Goal: Task Accomplishment & Management: Complete application form

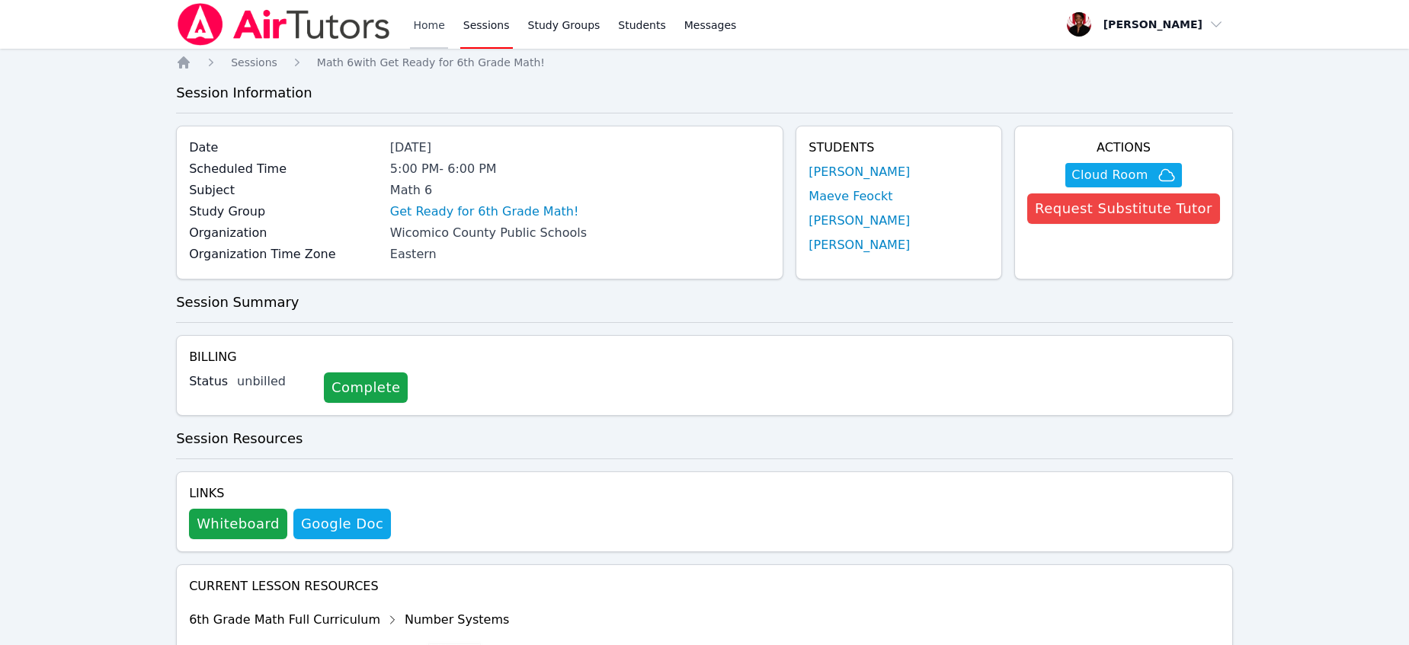
click at [430, 35] on link "Home" at bounding box center [428, 24] width 37 height 49
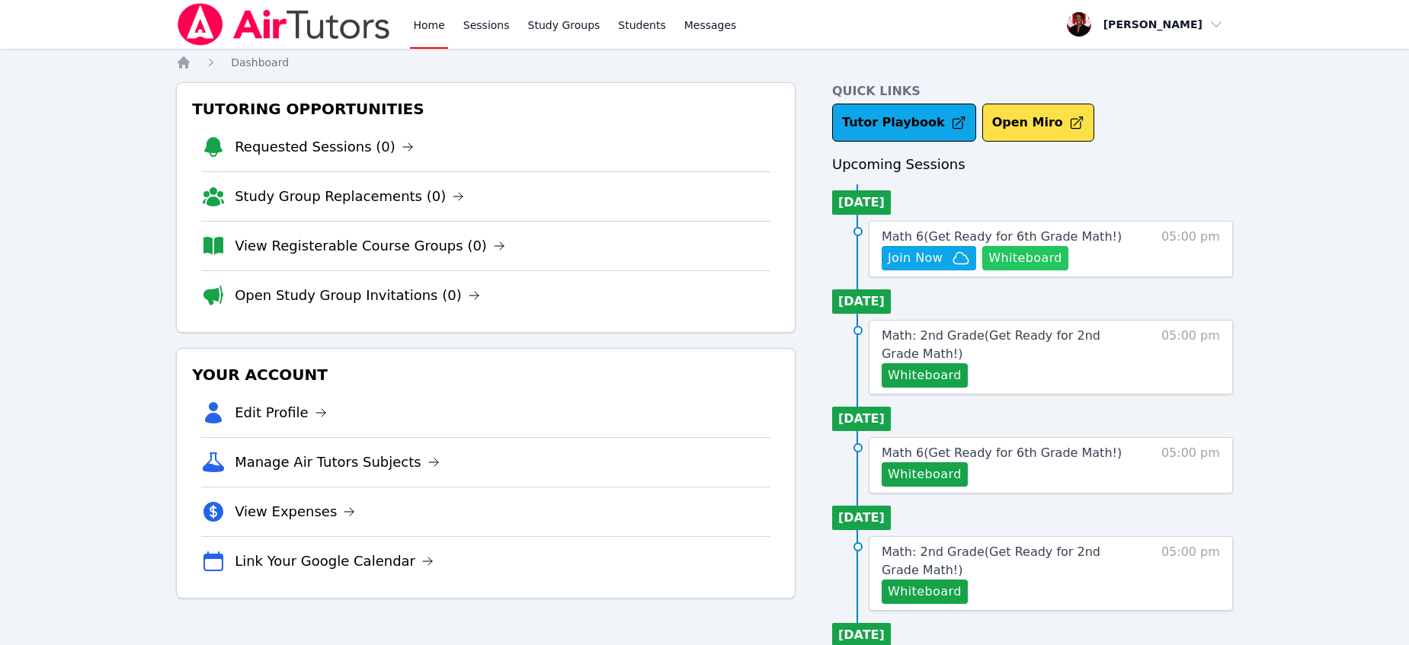
click at [1009, 263] on button "Whiteboard" at bounding box center [1025, 258] width 86 height 24
click at [942, 256] on span "Join Now" at bounding box center [928, 258] width 82 height 18
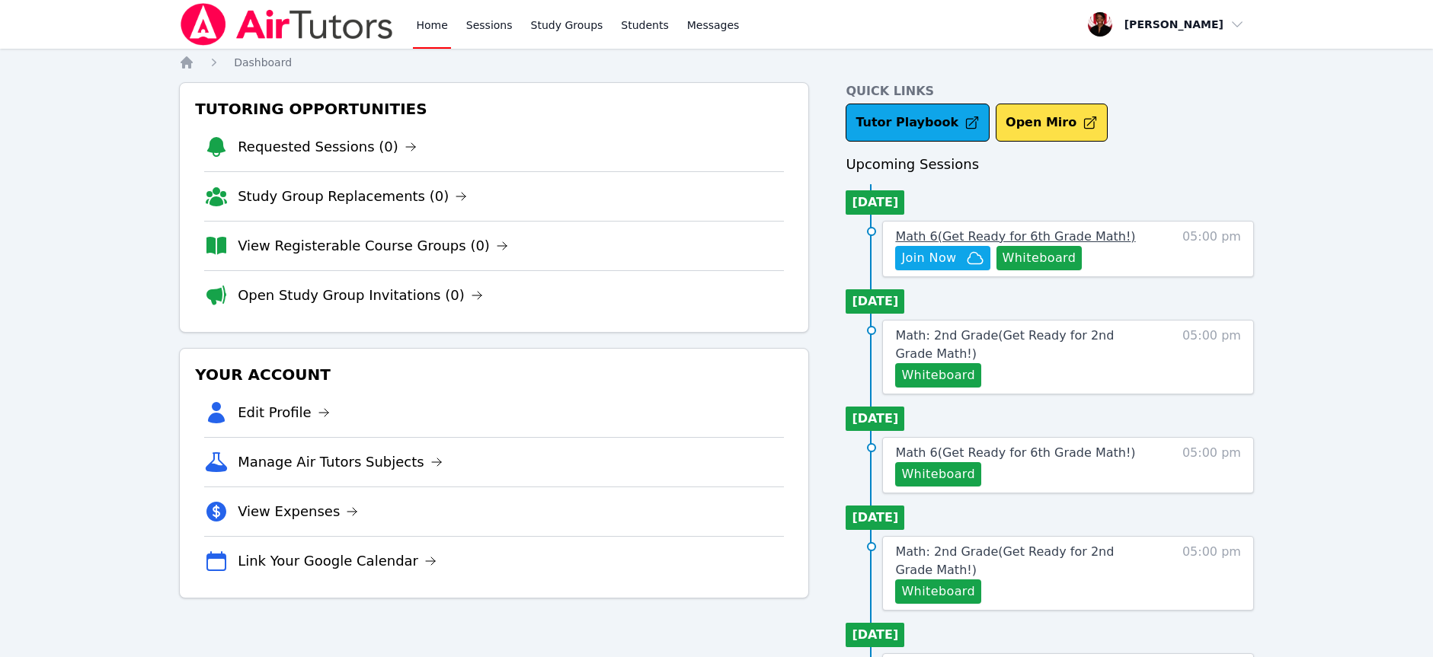
click at [1026, 236] on span "Math 6 ( Get Ready for 6th Grade Math! )" at bounding box center [1015, 236] width 240 height 14
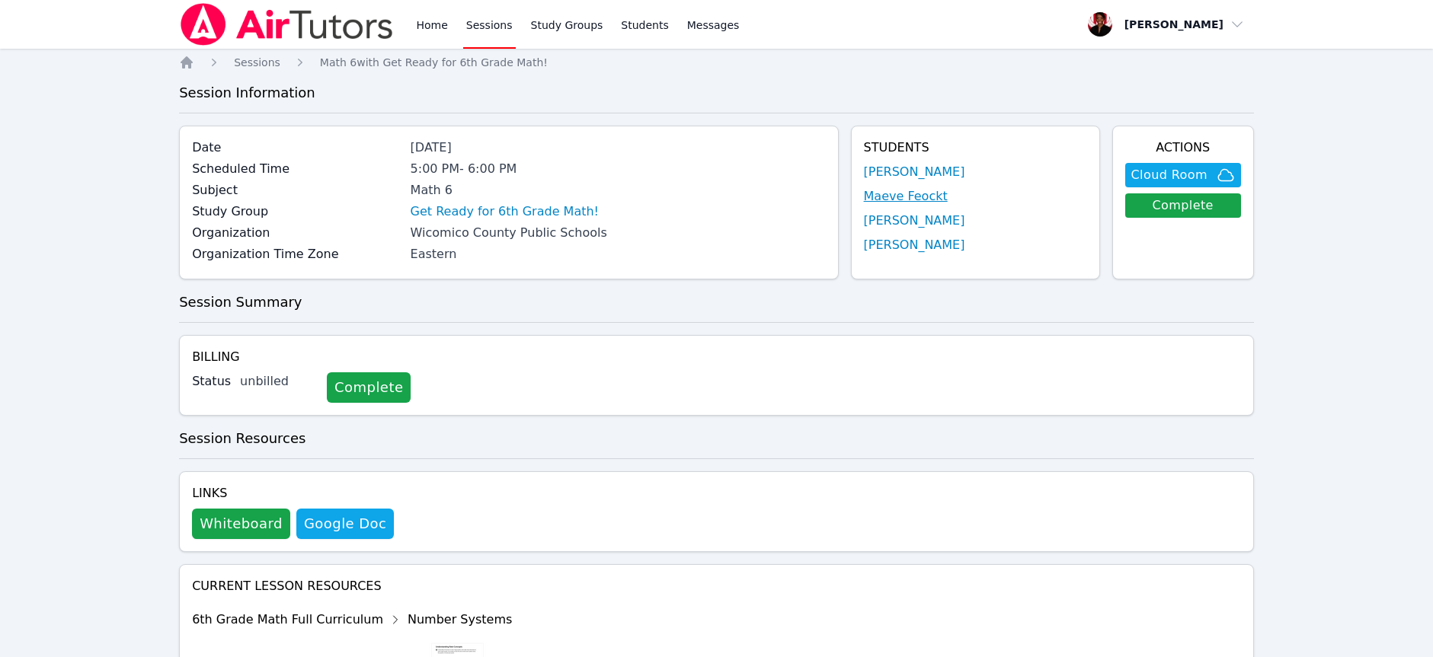
click at [889, 193] on link "Maeve Feockt" at bounding box center [906, 196] width 84 height 18
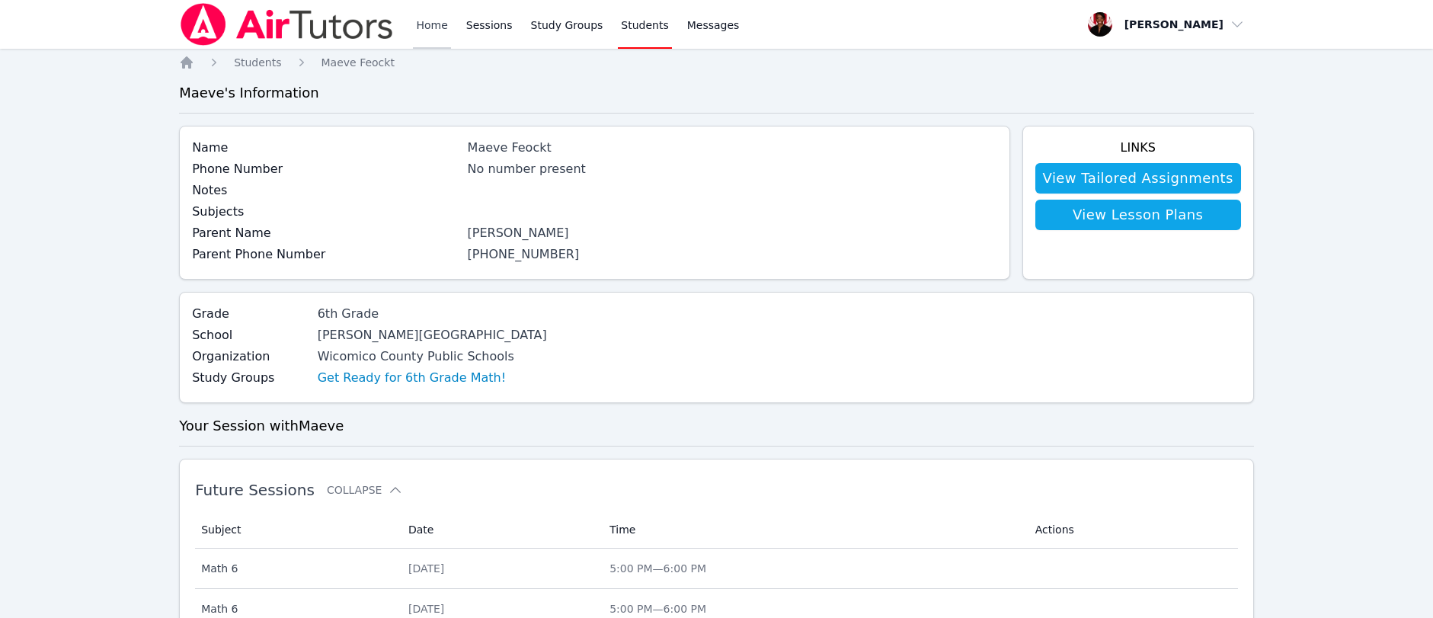
click at [432, 21] on link "Home" at bounding box center [431, 24] width 37 height 49
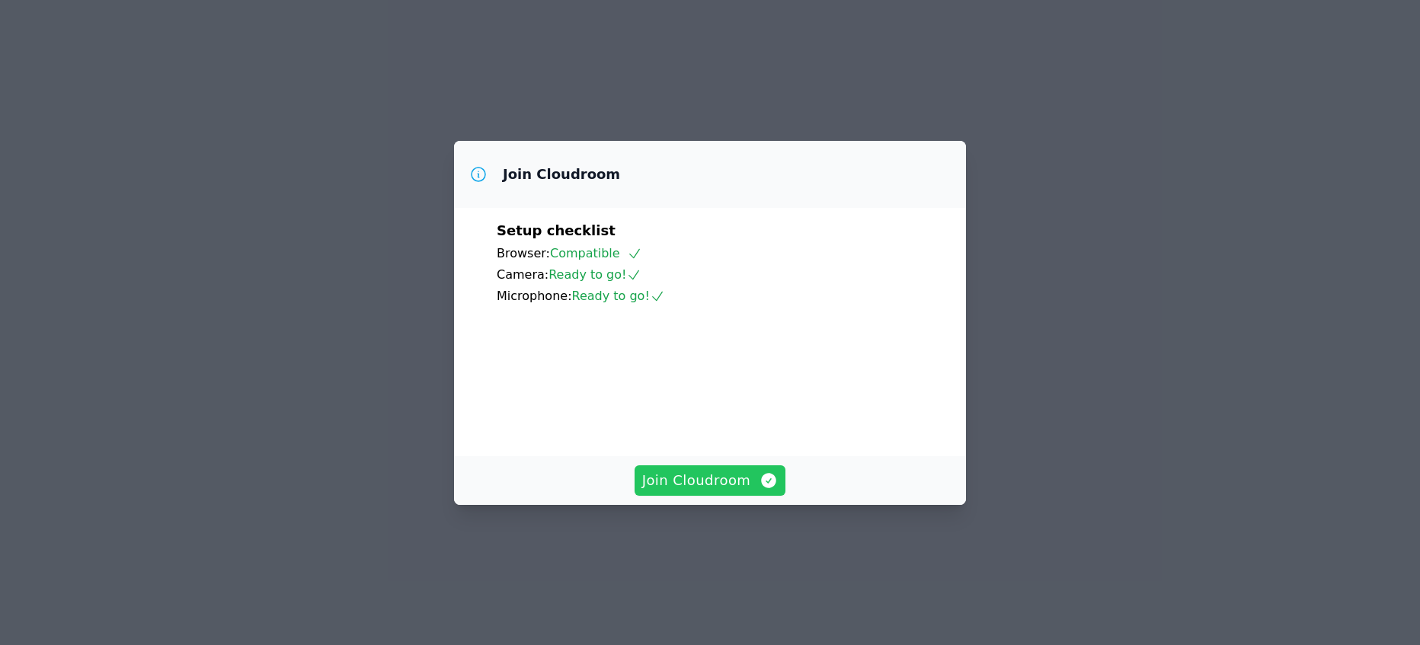
click at [725, 491] on span "Join Cloudroom" at bounding box center [710, 480] width 136 height 21
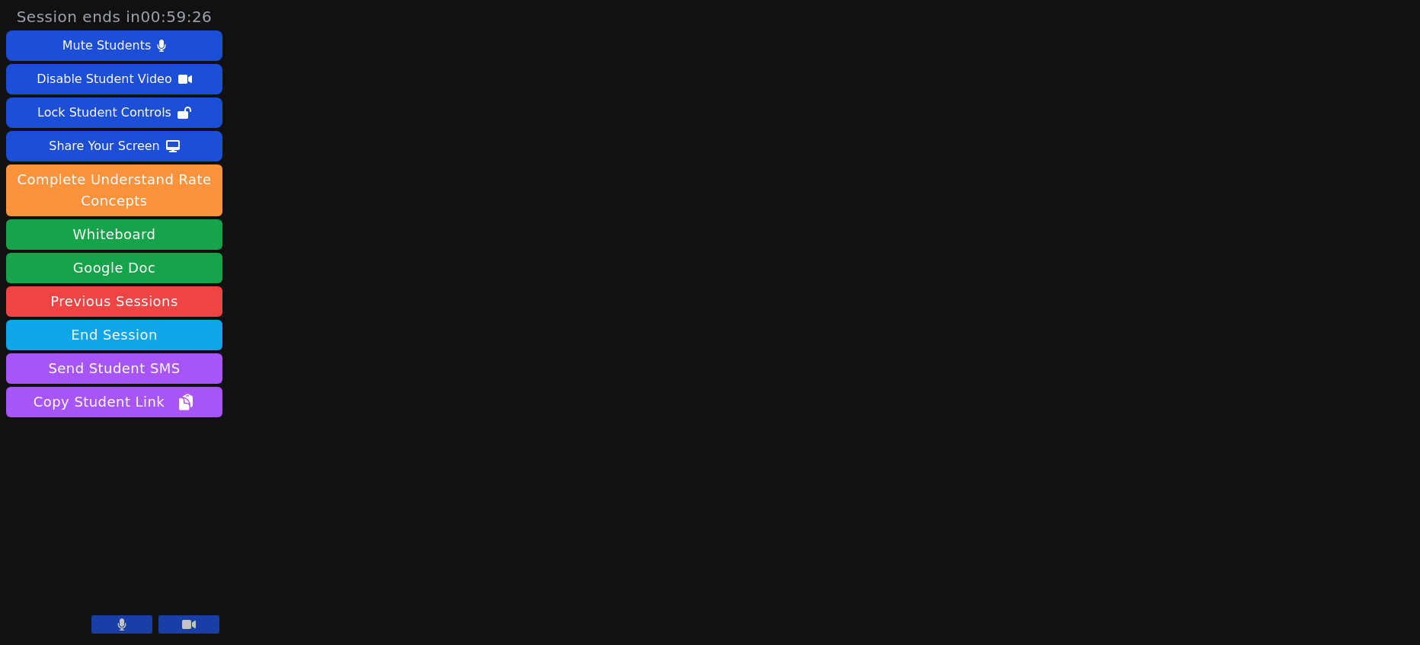
click at [128, 623] on button at bounding box center [121, 625] width 61 height 18
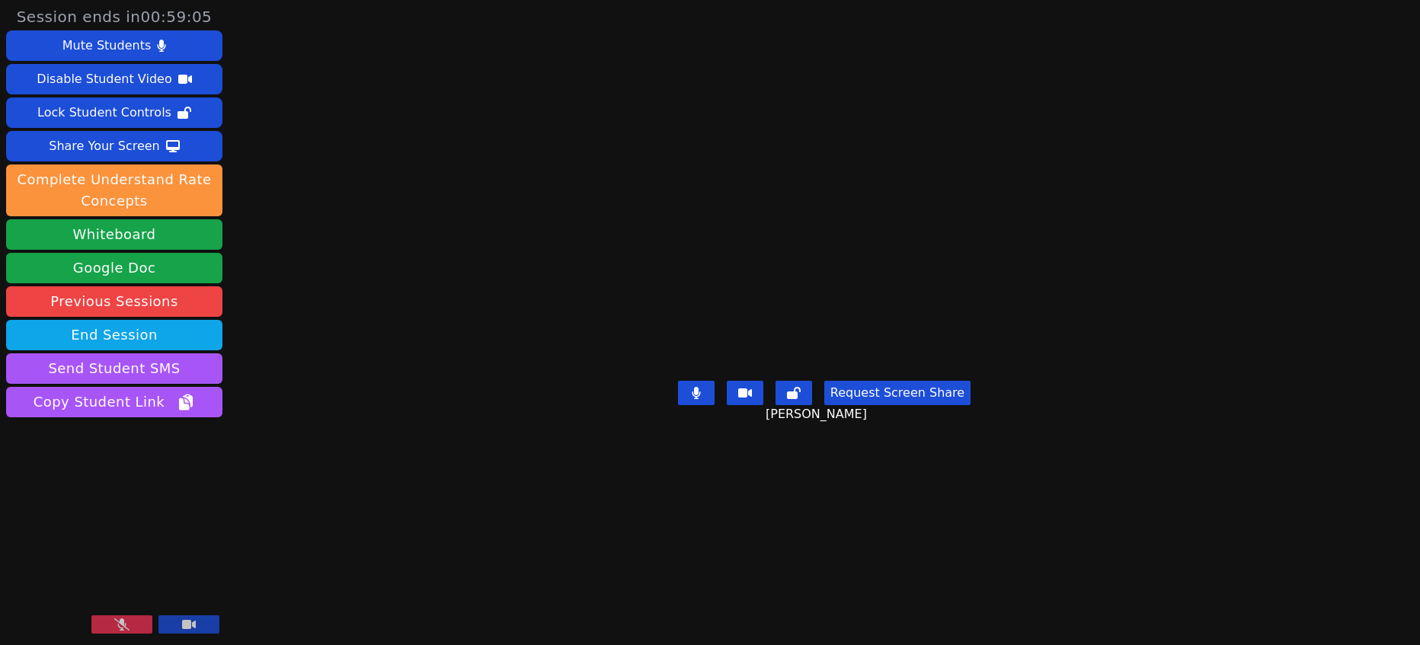
click at [137, 619] on button at bounding box center [121, 625] width 61 height 18
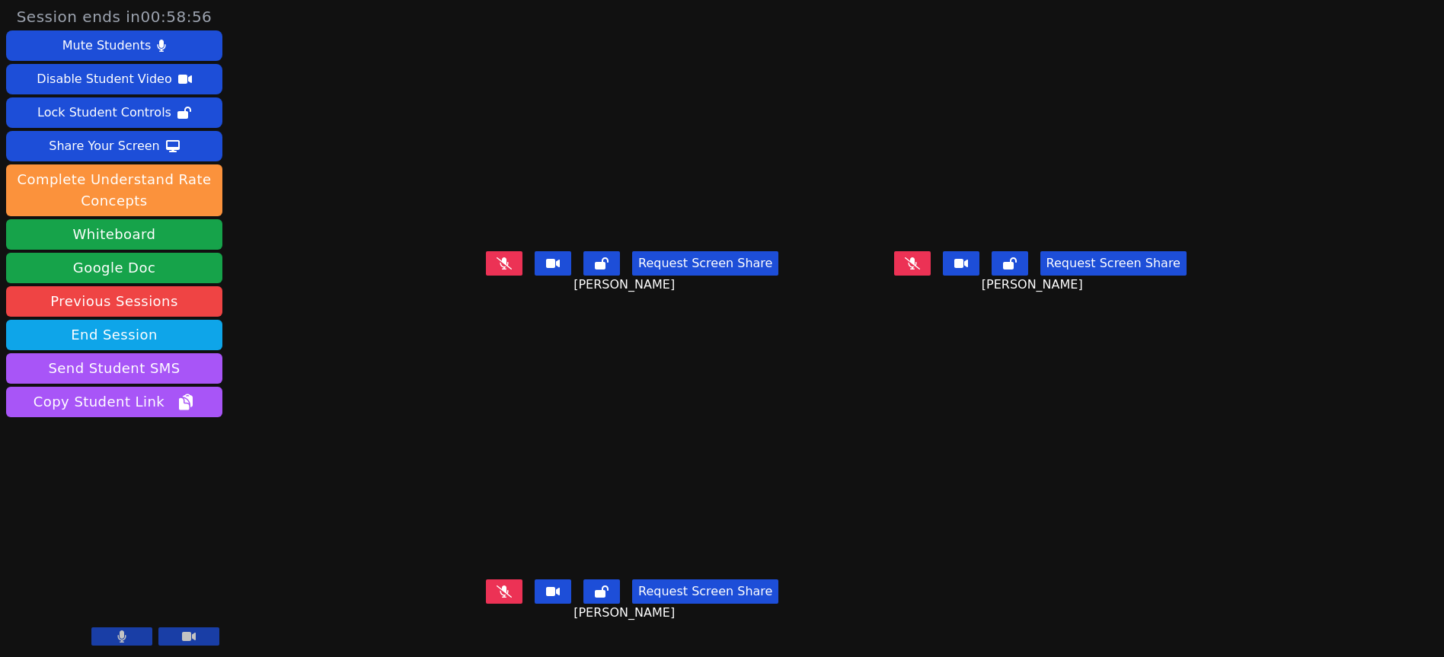
scroll to position [11, 0]
click at [139, 142] on div "Share Your Screen" at bounding box center [104, 146] width 111 height 24
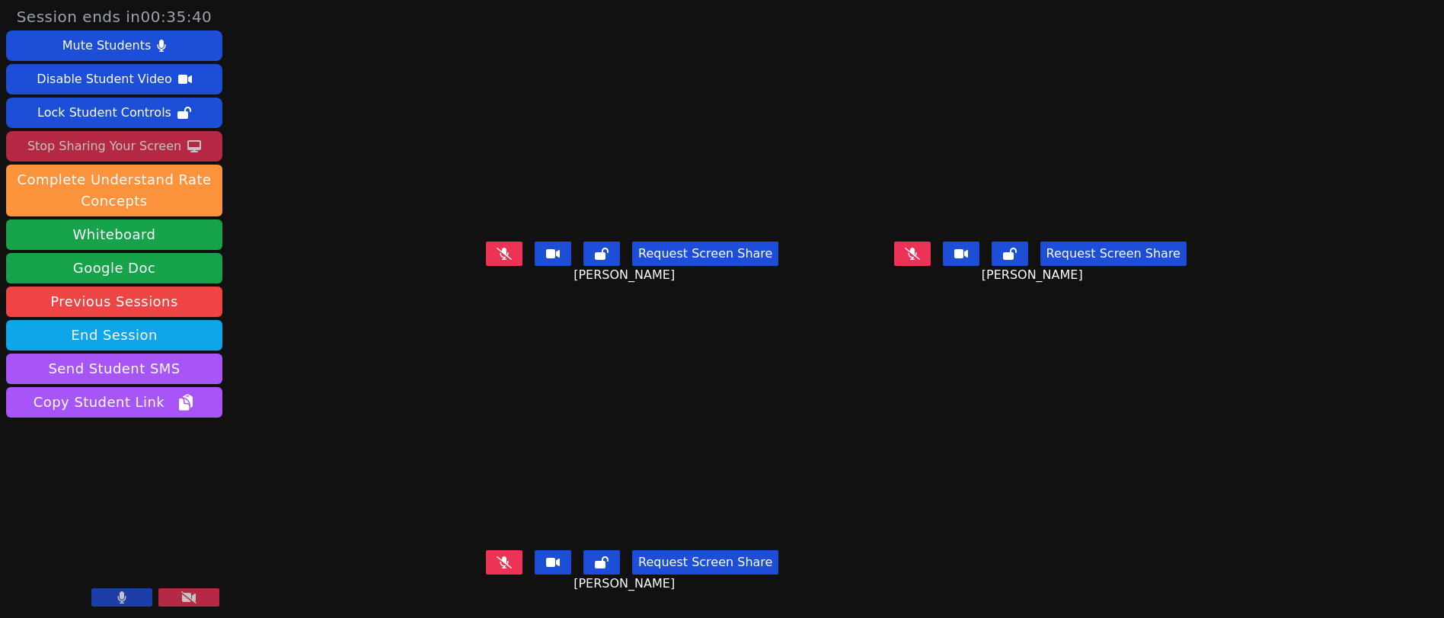
click at [130, 588] on button at bounding box center [121, 597] width 61 height 18
click at [114, 591] on button at bounding box center [121, 597] width 61 height 18
click at [123, 604] on button at bounding box center [121, 597] width 61 height 18
click at [107, 142] on div "Stop Sharing Your Screen" at bounding box center [104, 146] width 154 height 24
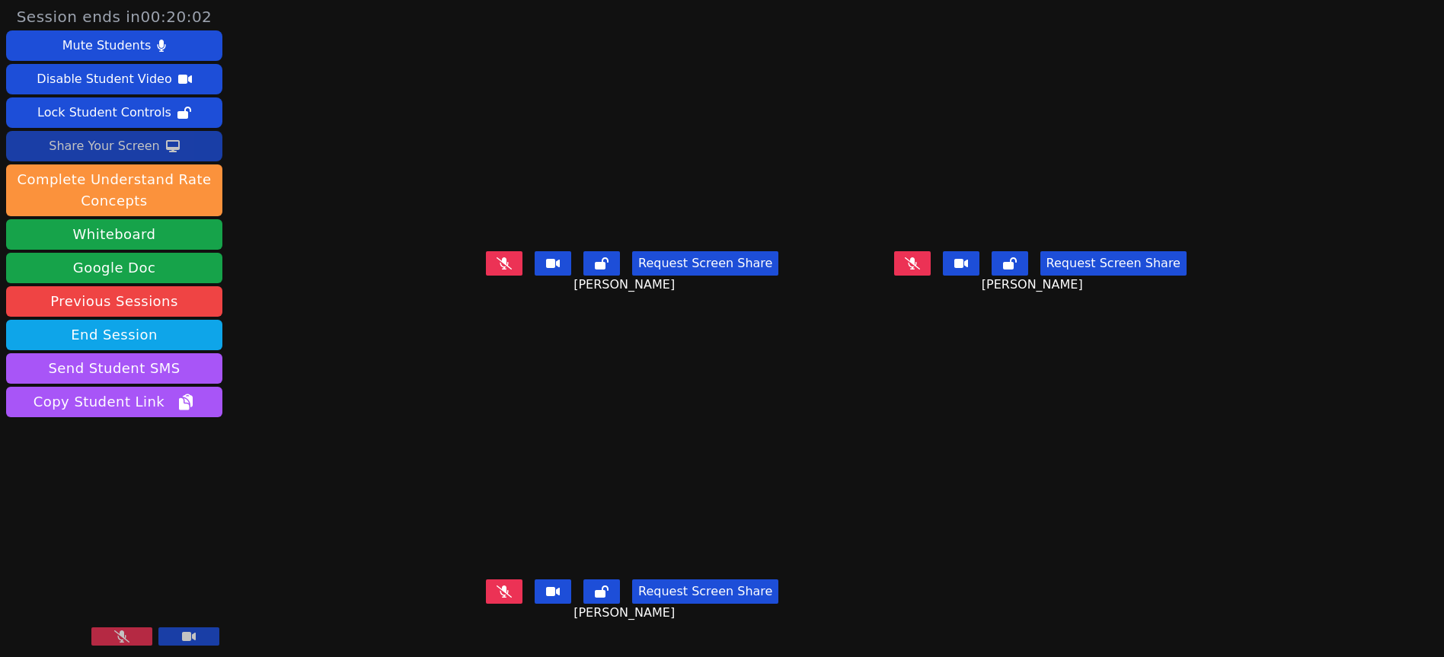
click at [130, 641] on button at bounding box center [121, 637] width 61 height 18
click at [139, 633] on button at bounding box center [121, 637] width 61 height 18
click at [166, 151] on icon at bounding box center [173, 146] width 14 height 12
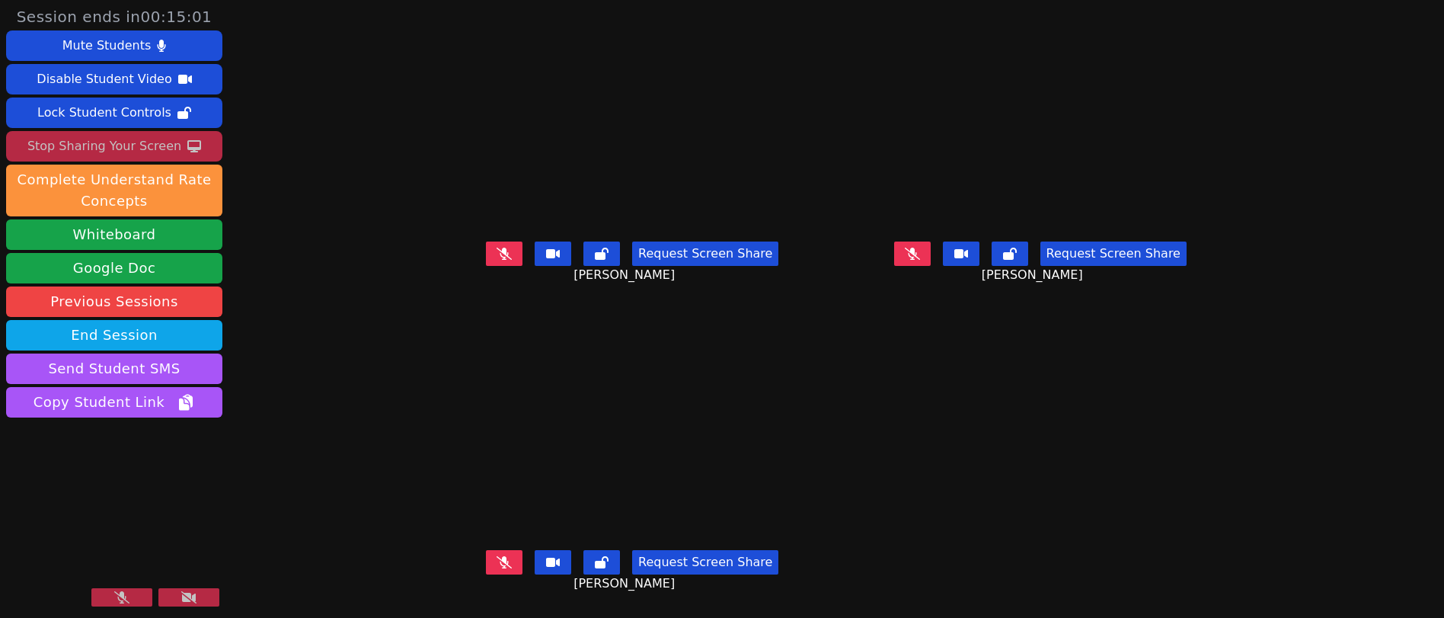
click at [166, 143] on div "Stop Sharing Your Screen" at bounding box center [104, 146] width 154 height 24
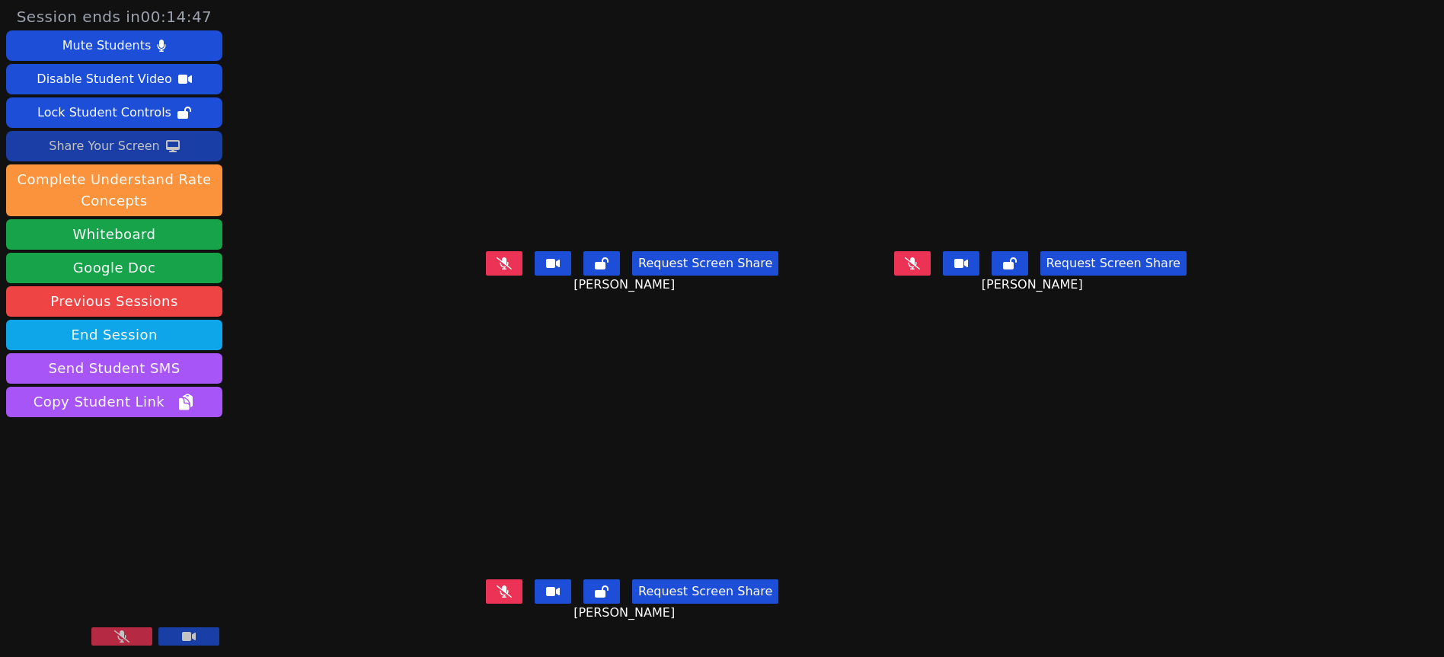
click at [122, 644] on button at bounding box center [121, 637] width 61 height 18
click at [141, 143] on div "Share Your Screen" at bounding box center [104, 146] width 111 height 24
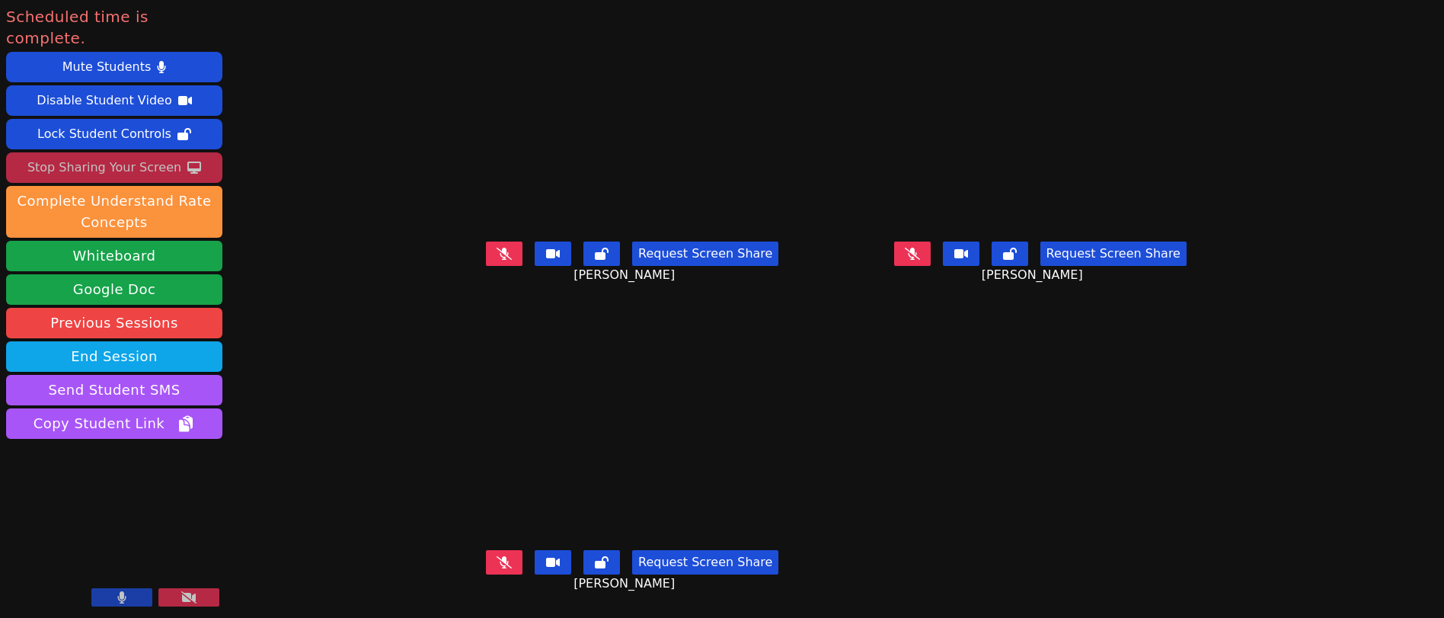
click at [163, 155] on div "Stop Sharing Your Screen" at bounding box center [104, 167] width 154 height 24
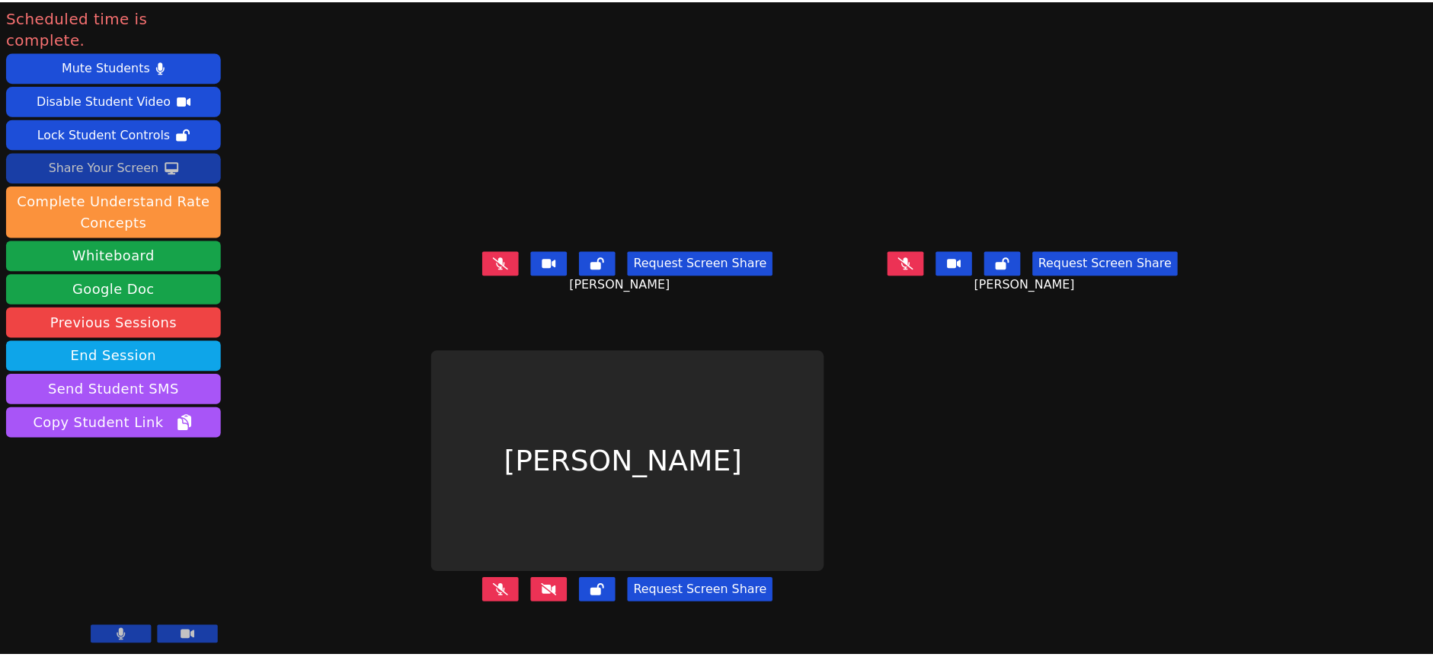
scroll to position [0, 0]
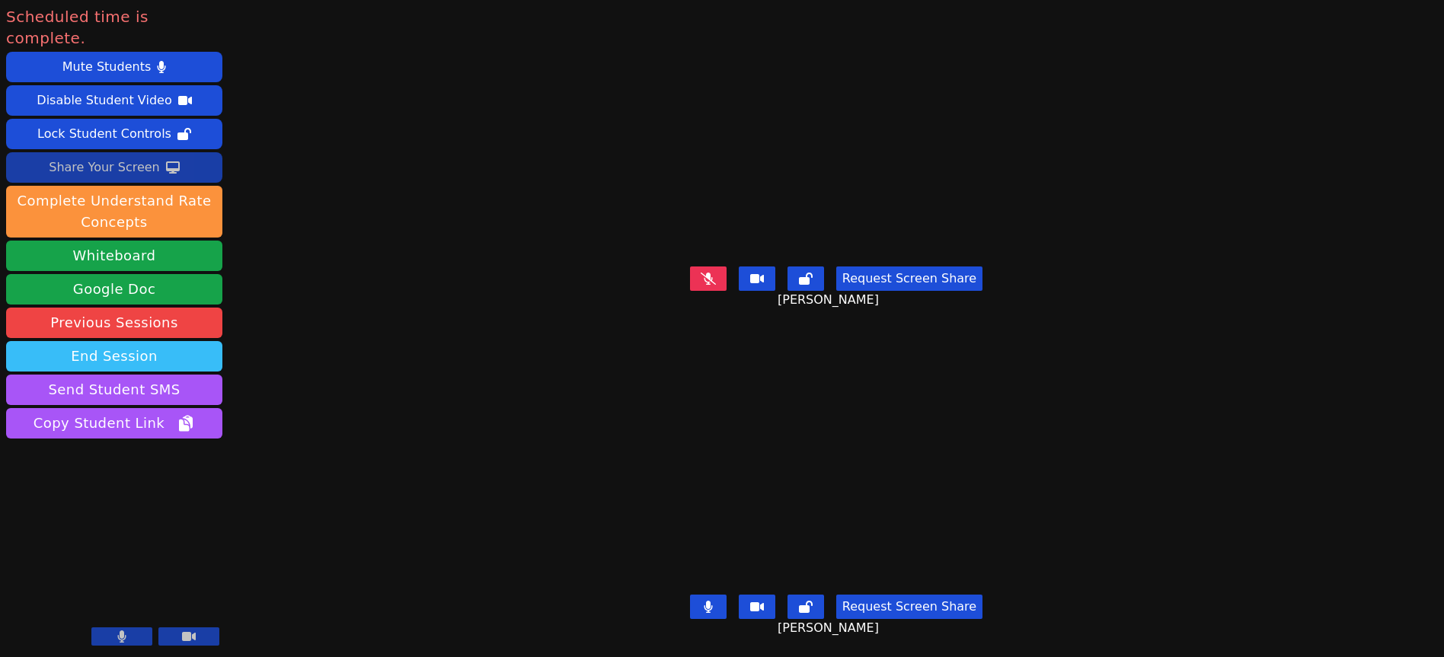
click at [187, 341] on button "End Session" at bounding box center [114, 356] width 216 height 30
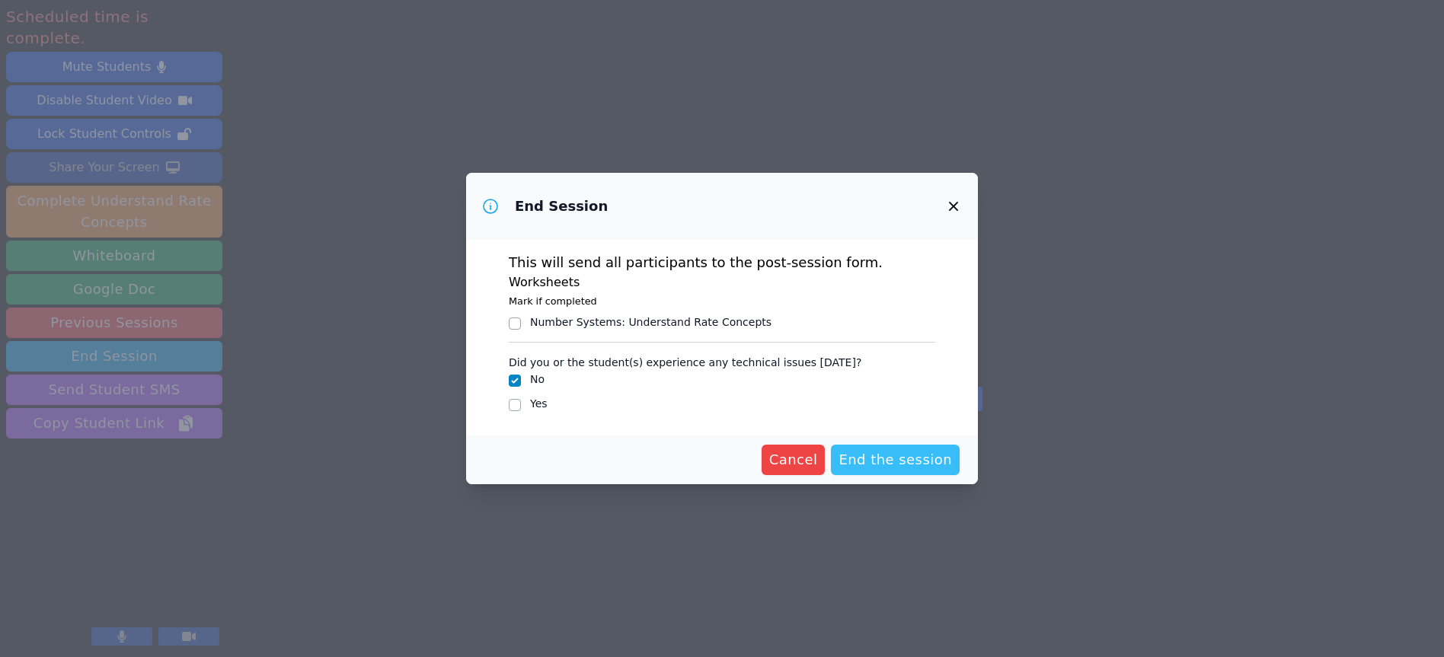
click at [892, 456] on span "End the session" at bounding box center [896, 459] width 114 height 21
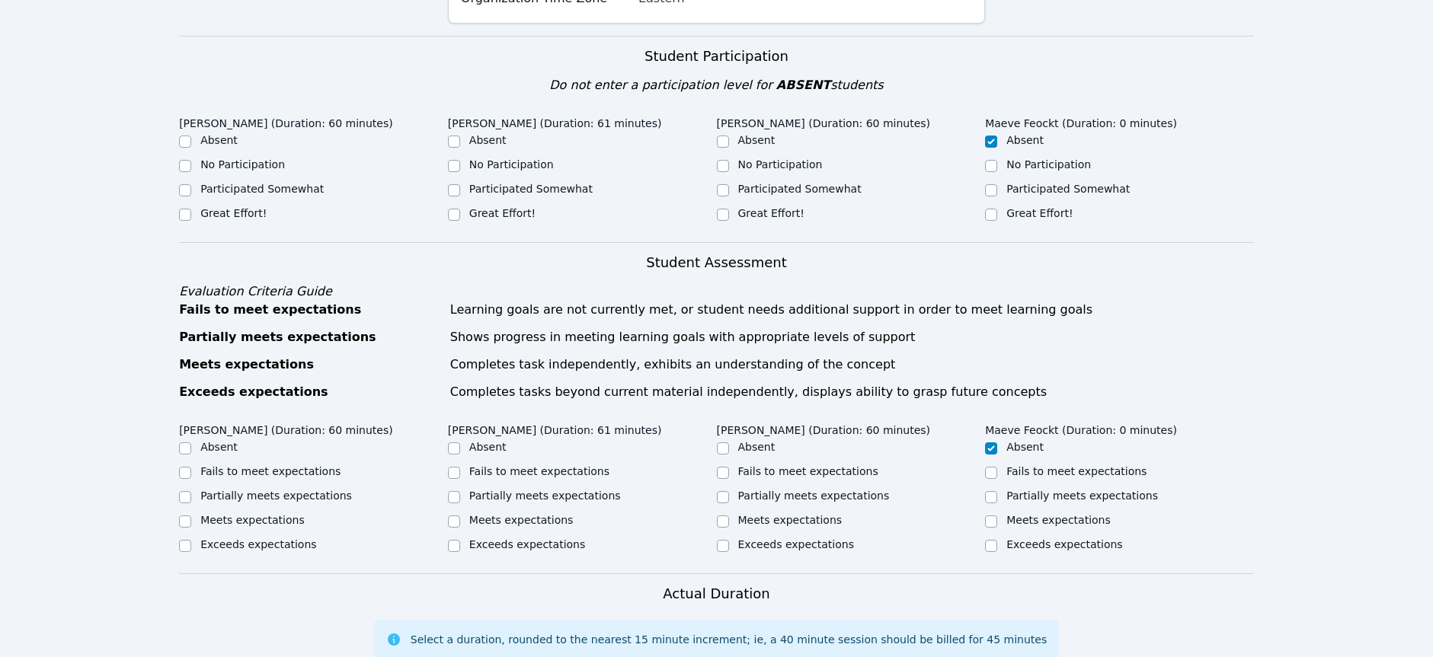
scroll to position [491, 0]
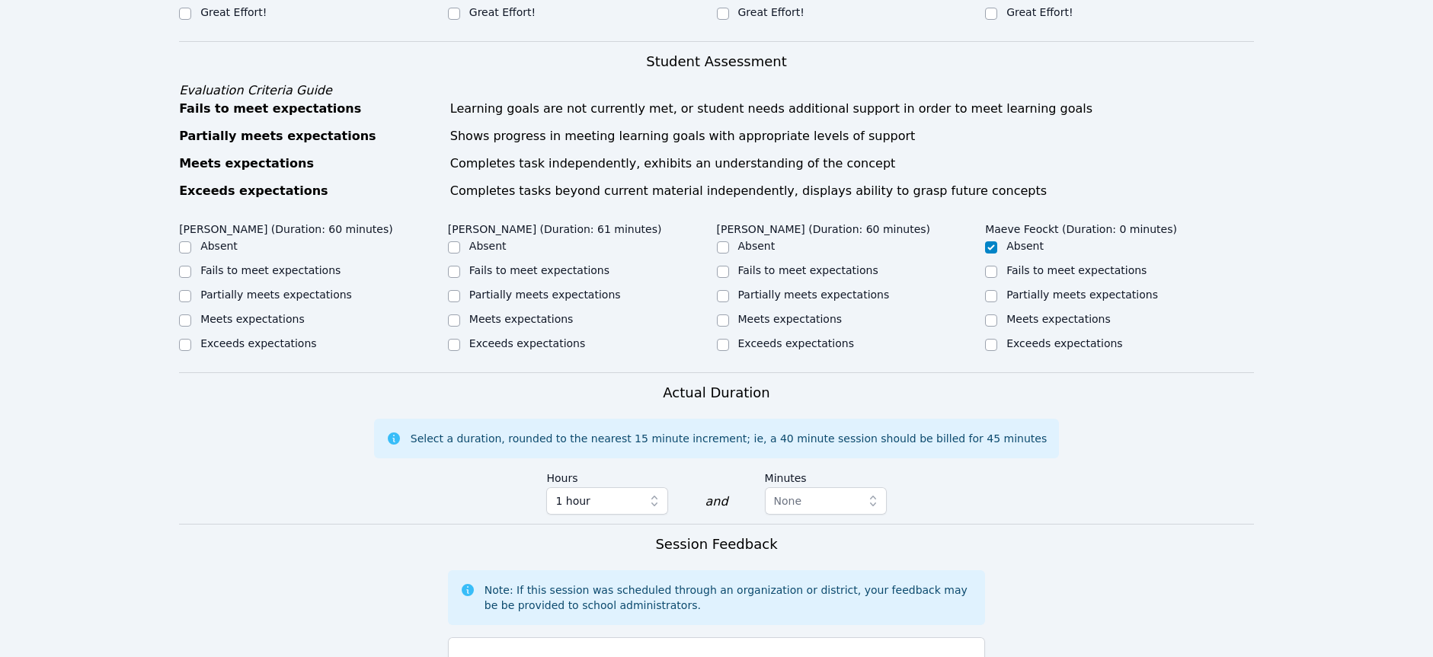
click at [254, 299] on label "Partially meets expectations" at bounding box center [276, 295] width 152 height 12
click at [191, 299] on input "Partially meets expectations" at bounding box center [185, 296] width 12 height 12
checkbox input "true"
click at [257, 318] on label "Meets expectations" at bounding box center [252, 319] width 104 height 12
click at [191, 318] on input "Meets expectations" at bounding box center [185, 321] width 12 height 12
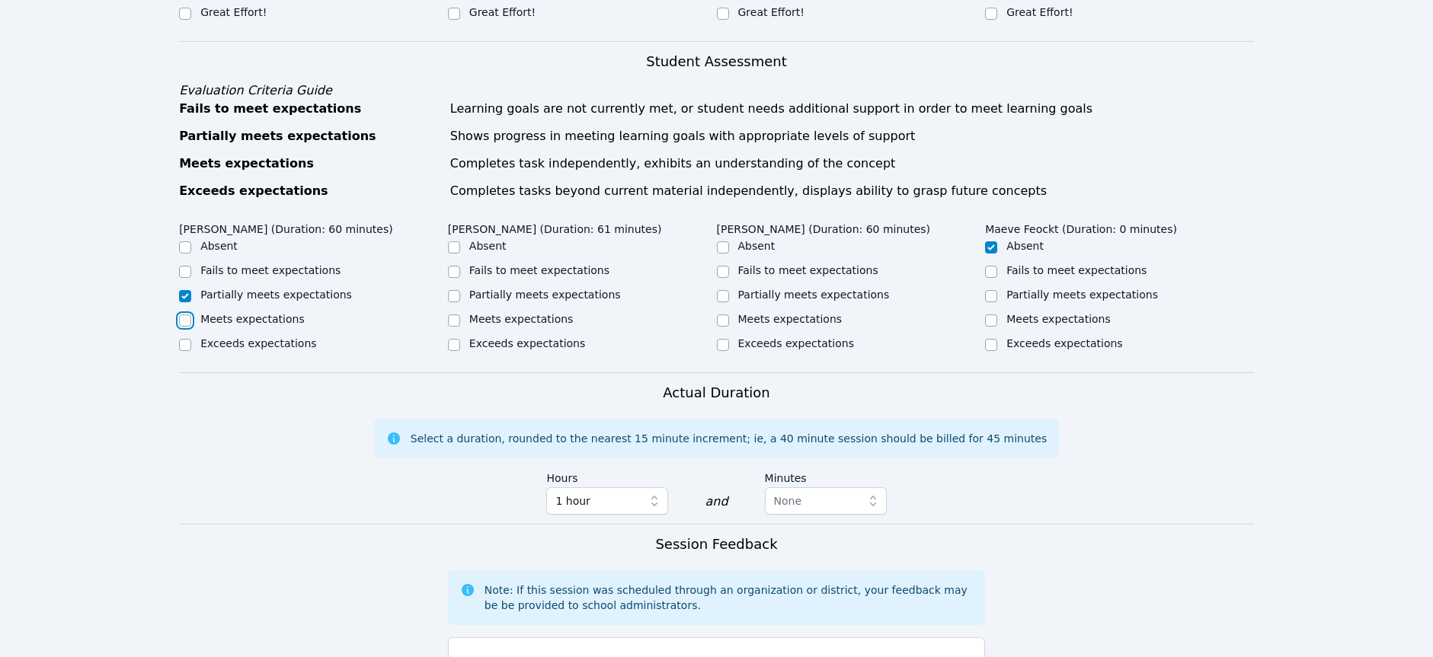
checkbox input "true"
click at [259, 293] on label "Partially meets expectations" at bounding box center [276, 295] width 152 height 12
click at [191, 293] on input "Partially meets expectations" at bounding box center [185, 296] width 12 height 12
checkbox input "true"
click at [255, 311] on ul "Absent Fails to meet expectations Partially meets expectations Meets expectatio…" at bounding box center [313, 296] width 269 height 116
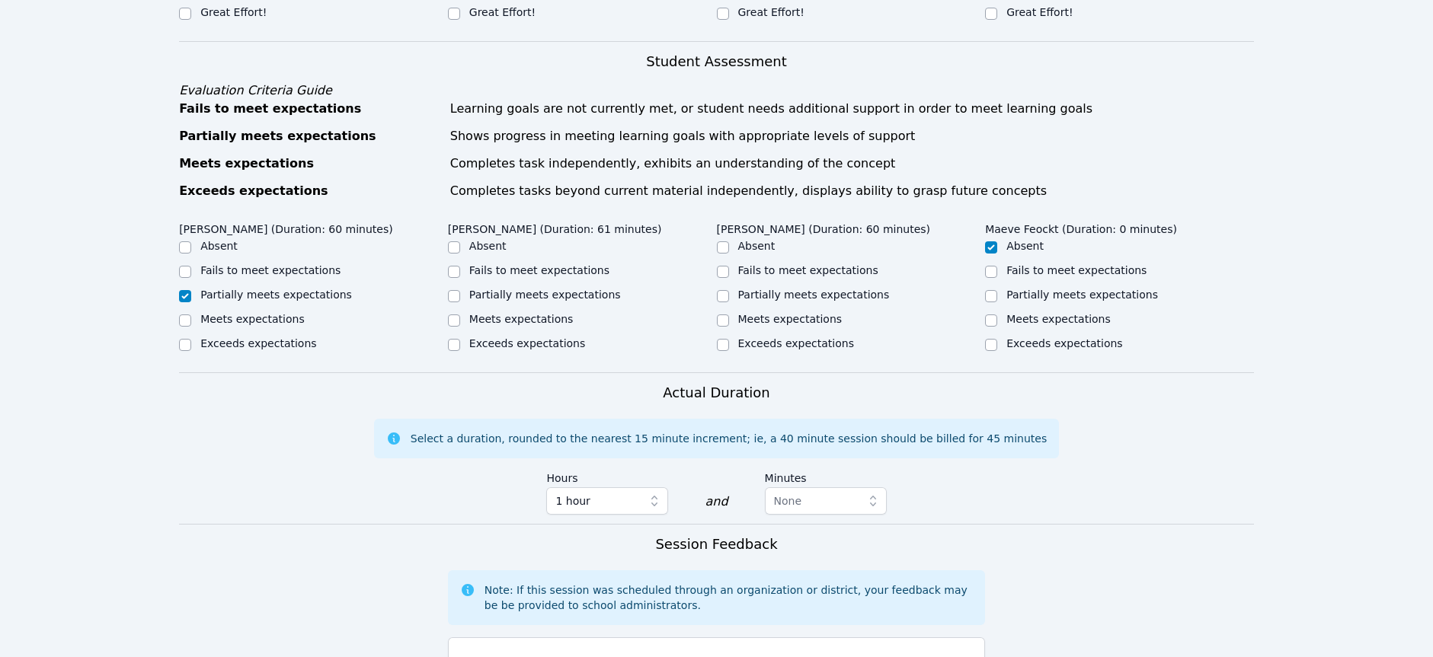
click at [302, 321] on div "Meets expectations" at bounding box center [313, 321] width 269 height 18
click at [288, 320] on label "Meets expectations" at bounding box center [252, 319] width 104 height 12
click at [191, 320] on input "Meets expectations" at bounding box center [185, 321] width 12 height 12
checkbox input "true"
checkbox input "false"
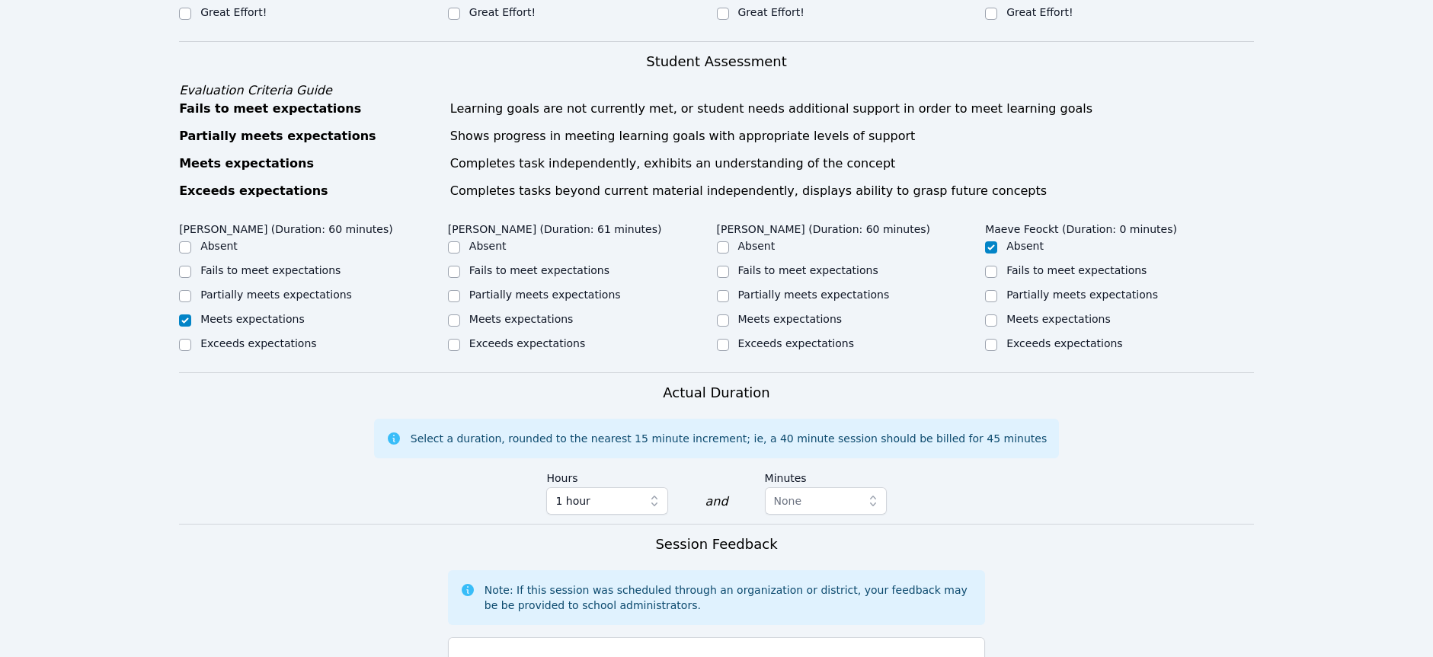
click at [536, 343] on label "Exceeds expectations" at bounding box center [527, 343] width 116 height 12
click at [460, 343] on input "Exceeds expectations" at bounding box center [454, 345] width 12 height 12
checkbox input "true"
click at [734, 344] on div "Exceeds expectations" at bounding box center [851, 345] width 269 height 18
click at [728, 344] on input "Exceeds expectations" at bounding box center [723, 345] width 12 height 12
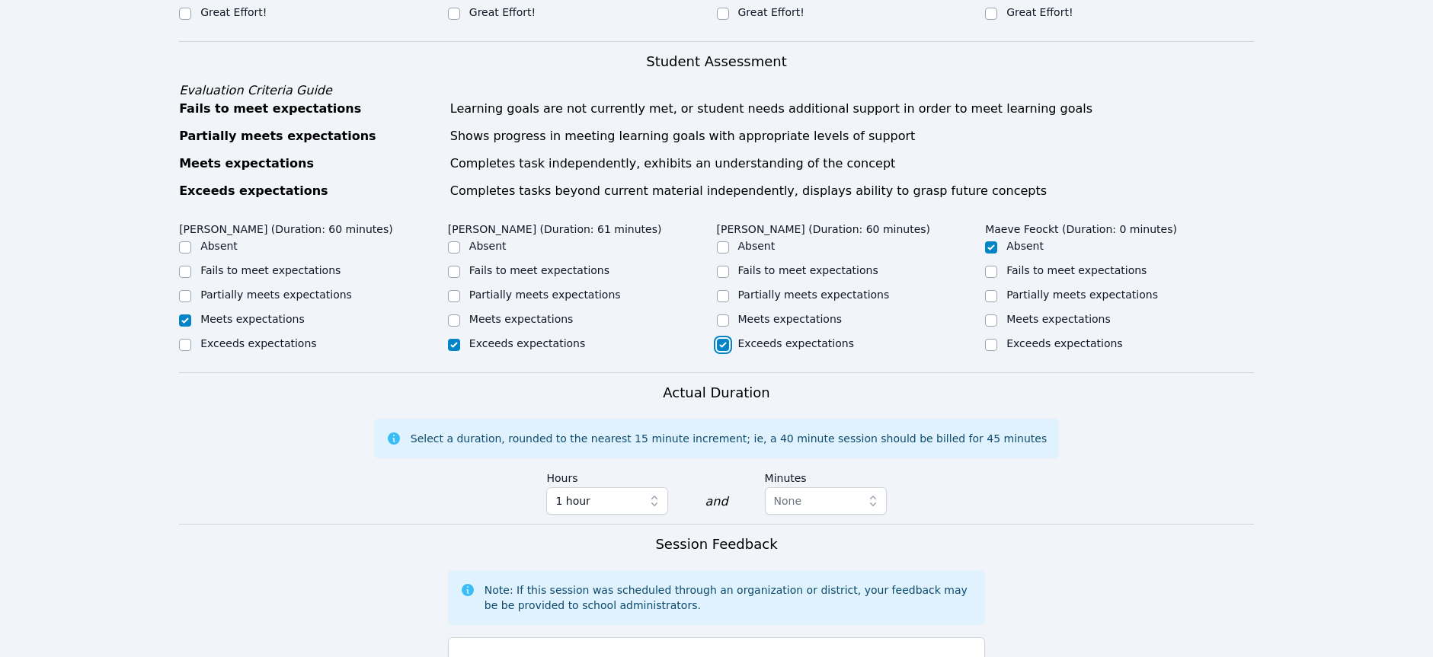
checkbox input "true"
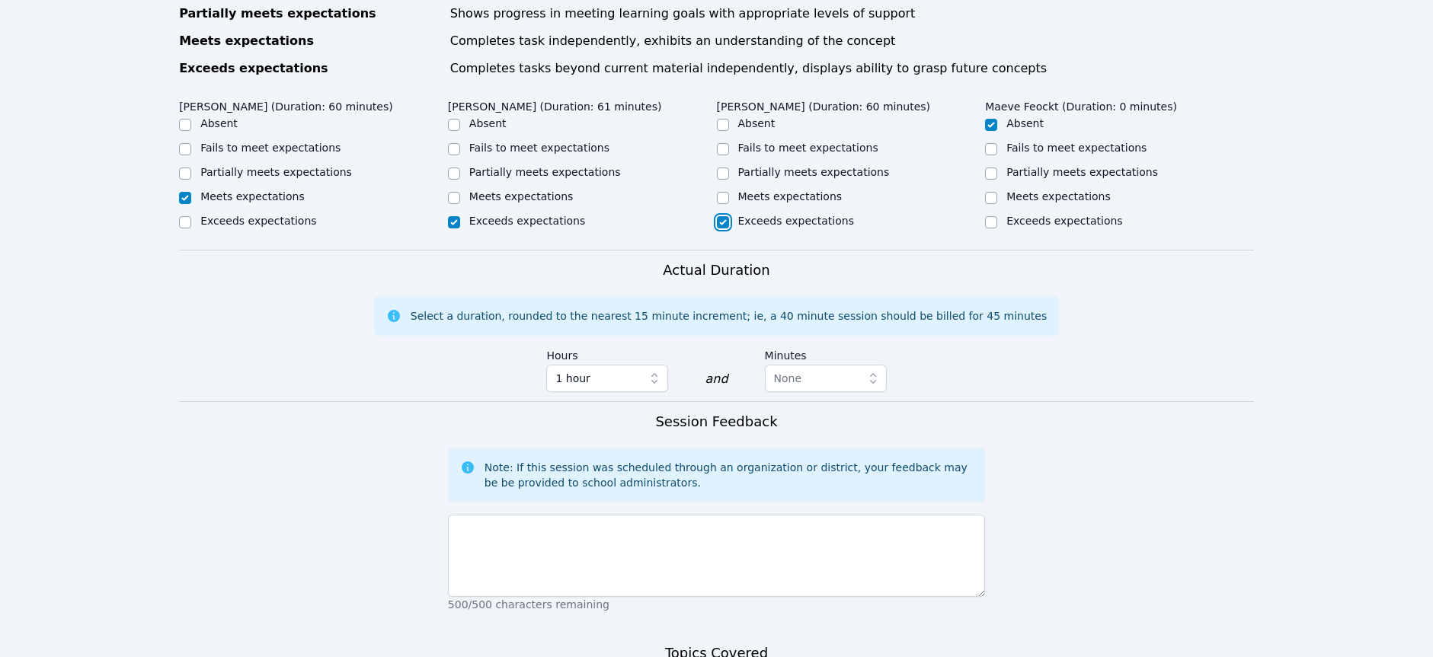
scroll to position [859, 0]
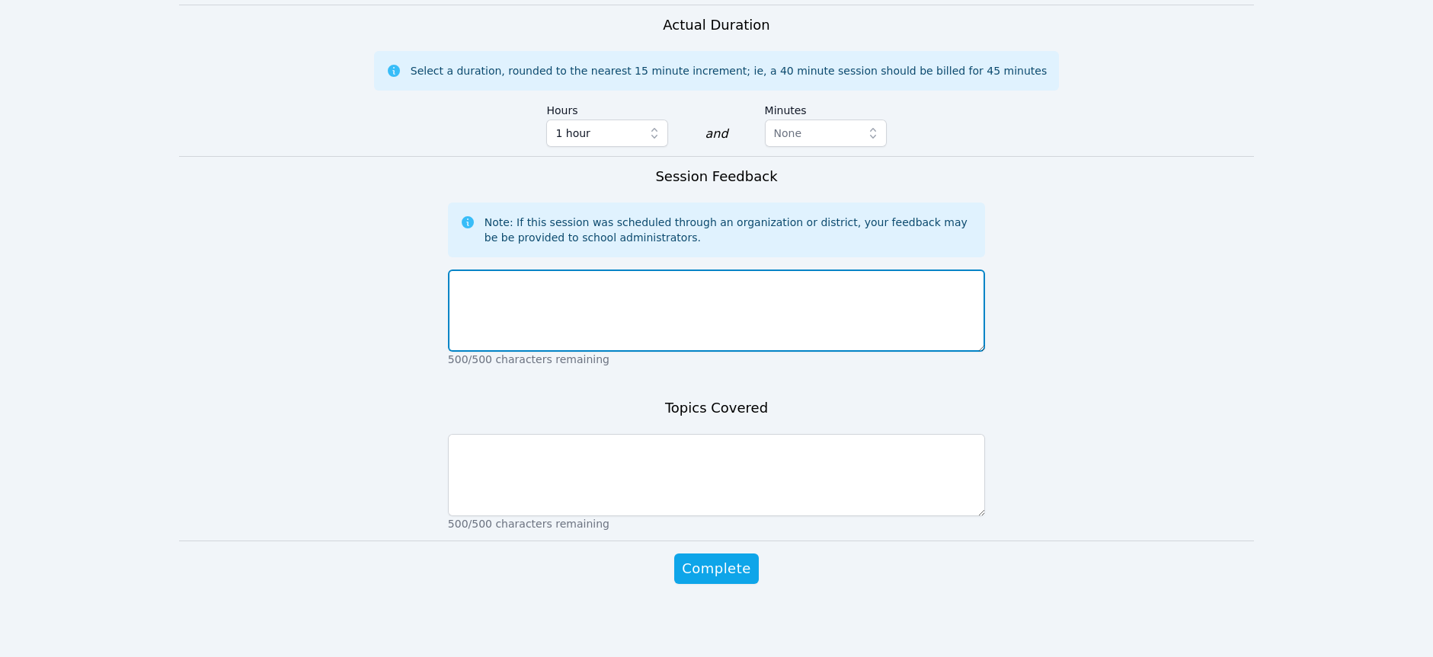
click at [818, 329] on textarea at bounding box center [716, 311] width 537 height 82
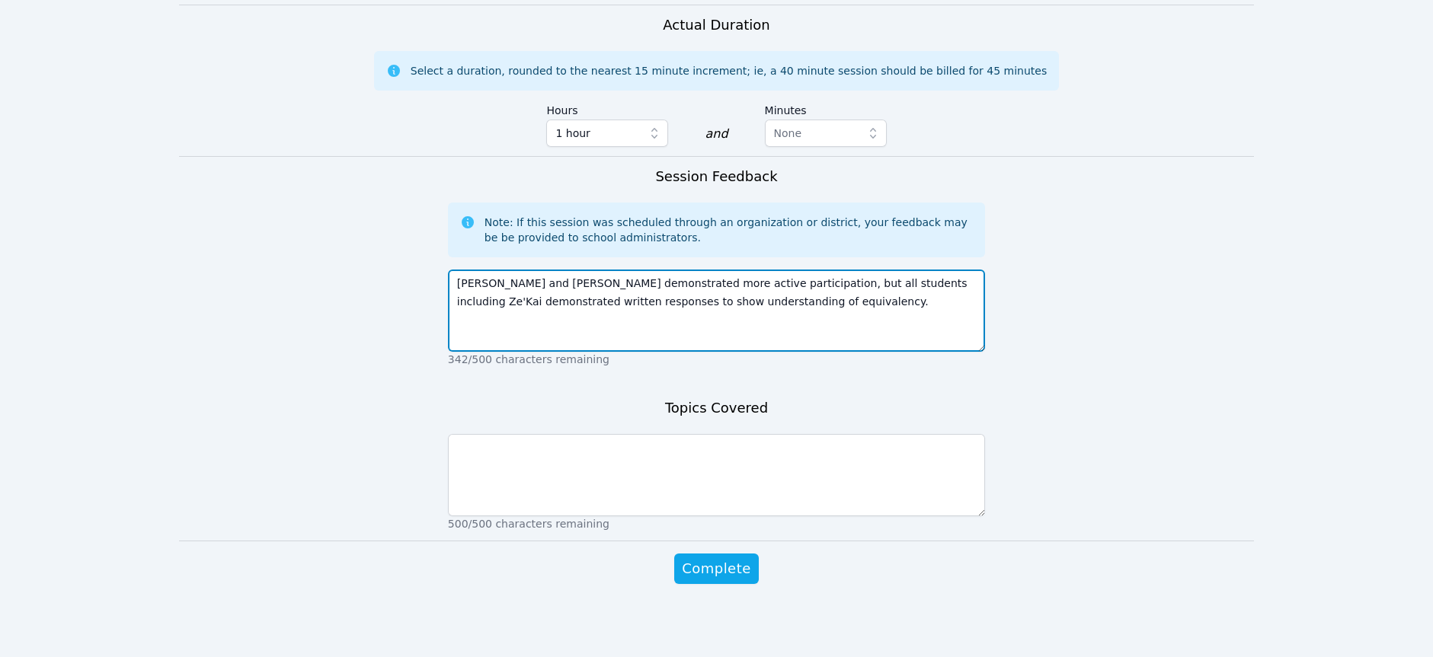
type textarea "[PERSON_NAME] and [PERSON_NAME] demonstrated more active participation, but all…"
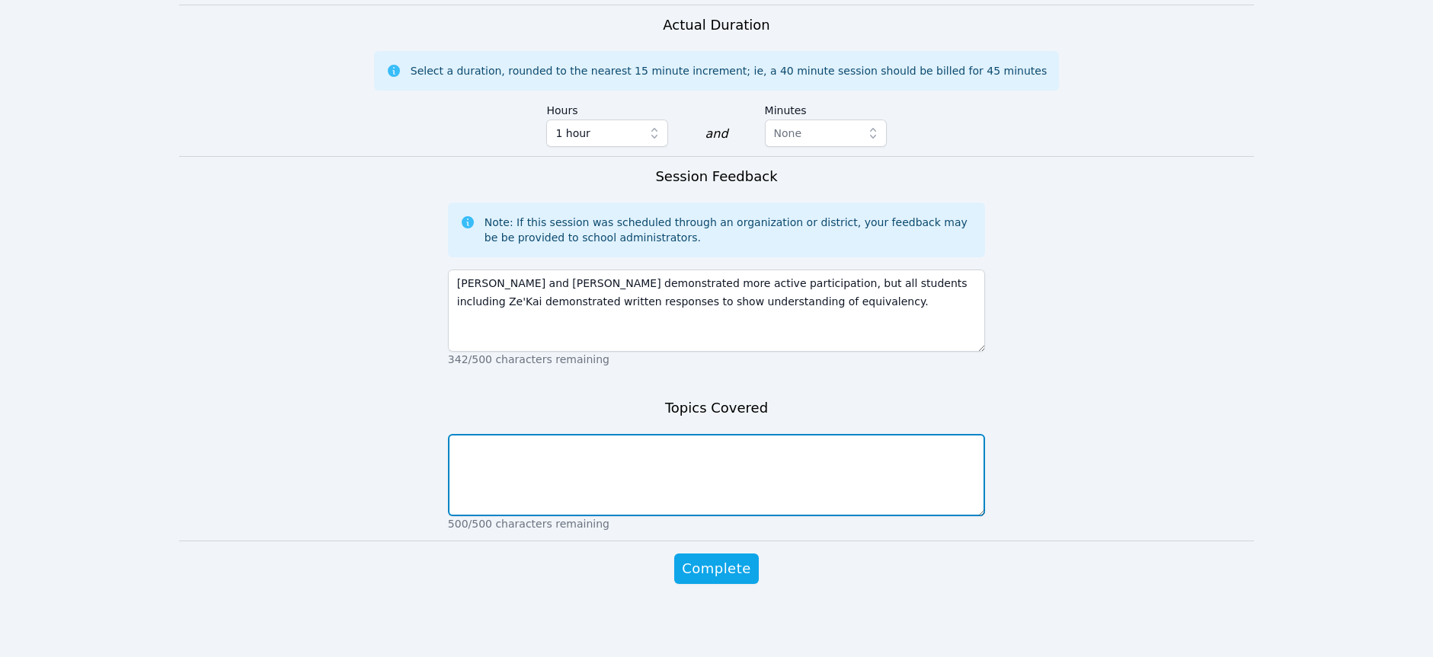
click at [703, 490] on textarea at bounding box center [716, 475] width 537 height 82
paste textarea "3. Predictions and Comparisons Using Ratios (1).pdf"
click at [574, 446] on textarea "Learners completed the3. Predictions and Comparisons Using Ratios (1).pdf" at bounding box center [716, 475] width 537 height 82
drag, startPoint x: 796, startPoint y: 445, endPoint x: 989, endPoint y: 420, distance: 194.3
click at [989, 453] on form "Student Participation Do not enter a participation level for ABSENT students [P…" at bounding box center [716, 41] width 1075 height 1148
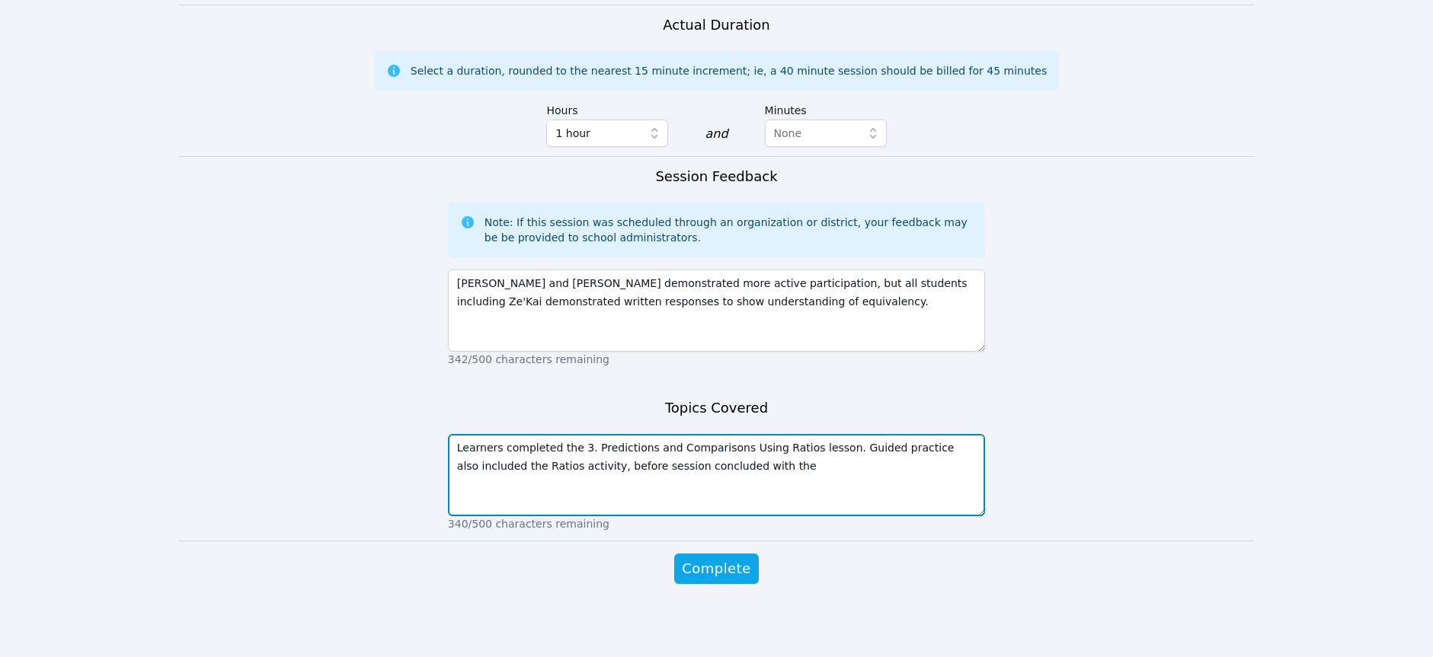
paste textarea "Complete the Ratio Table task cards (3).pdf"
click at [763, 464] on textarea "Learners completed the 3. Predictions and Comparisons Using Ratios lesson. Guid…" at bounding box center [716, 475] width 537 height 82
drag, startPoint x: 496, startPoint y: 489, endPoint x: 449, endPoint y: 485, distance: 47.4
click at [449, 485] on textarea "Learners completed the 3. Predictions and Comparisons Using Ratios lesson. Guid…" at bounding box center [716, 475] width 537 height 82
type textarea "Learners completed the 3. Predictions and Comparisons Using Ratios lesson. Guid…"
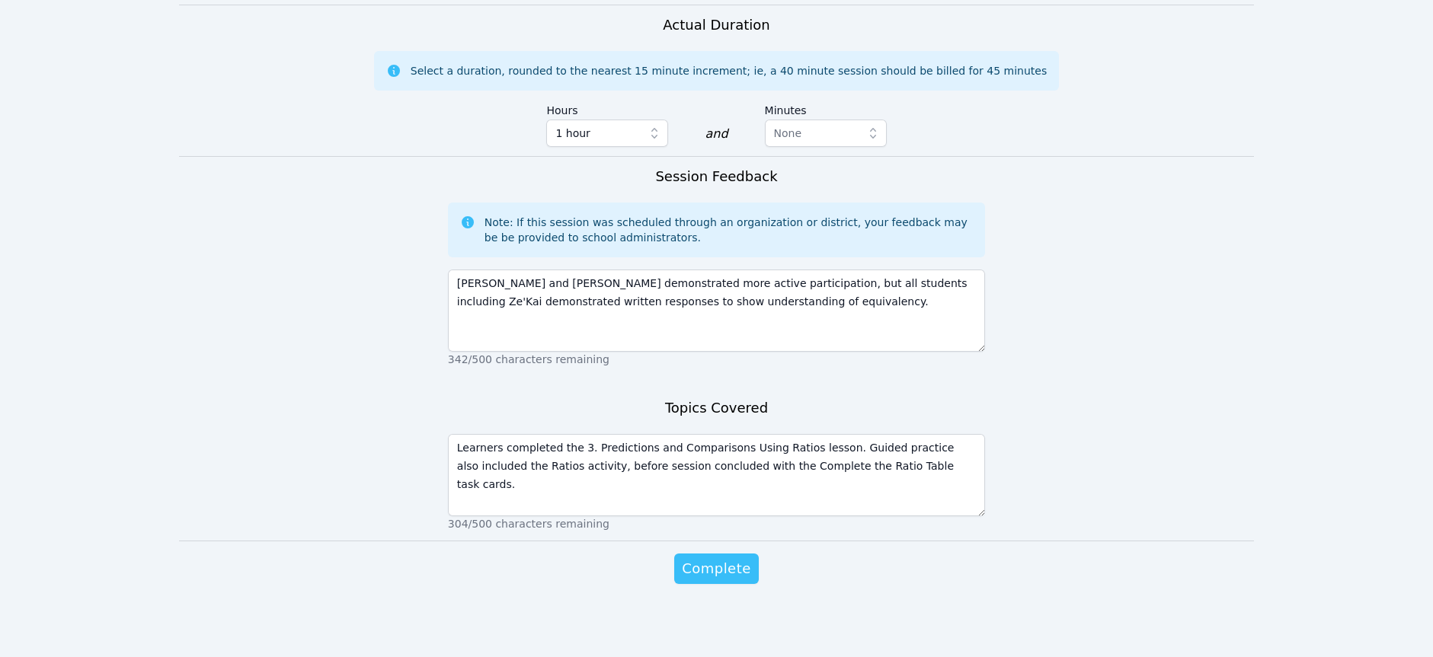
click at [714, 569] on span "Complete" at bounding box center [716, 568] width 69 height 21
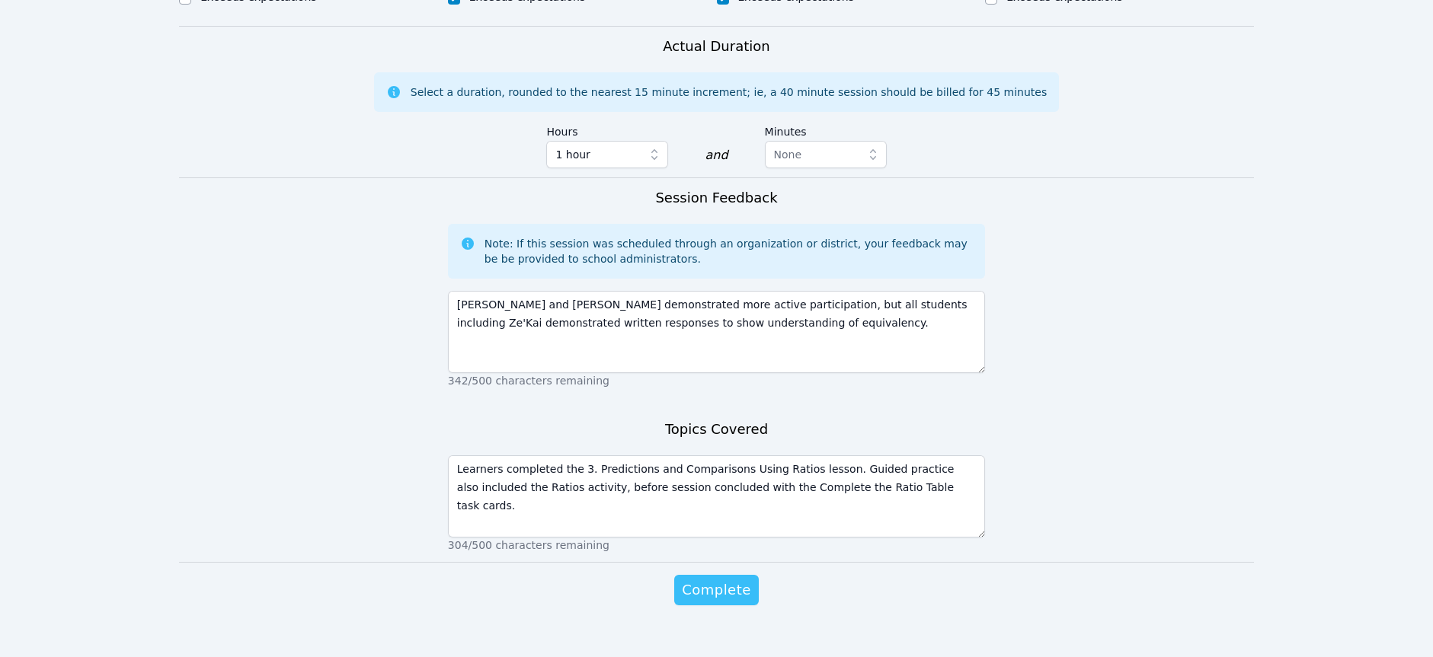
scroll to position [880, 0]
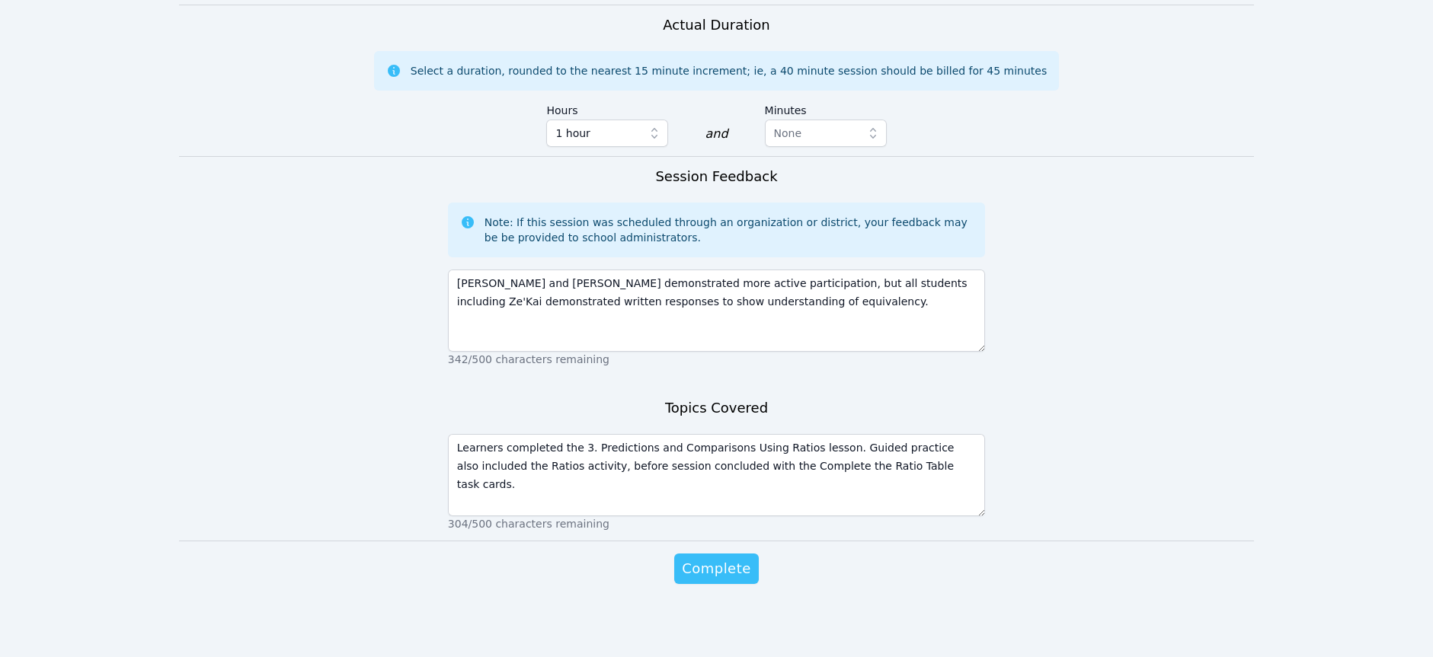
click at [714, 568] on span "Complete" at bounding box center [716, 568] width 69 height 21
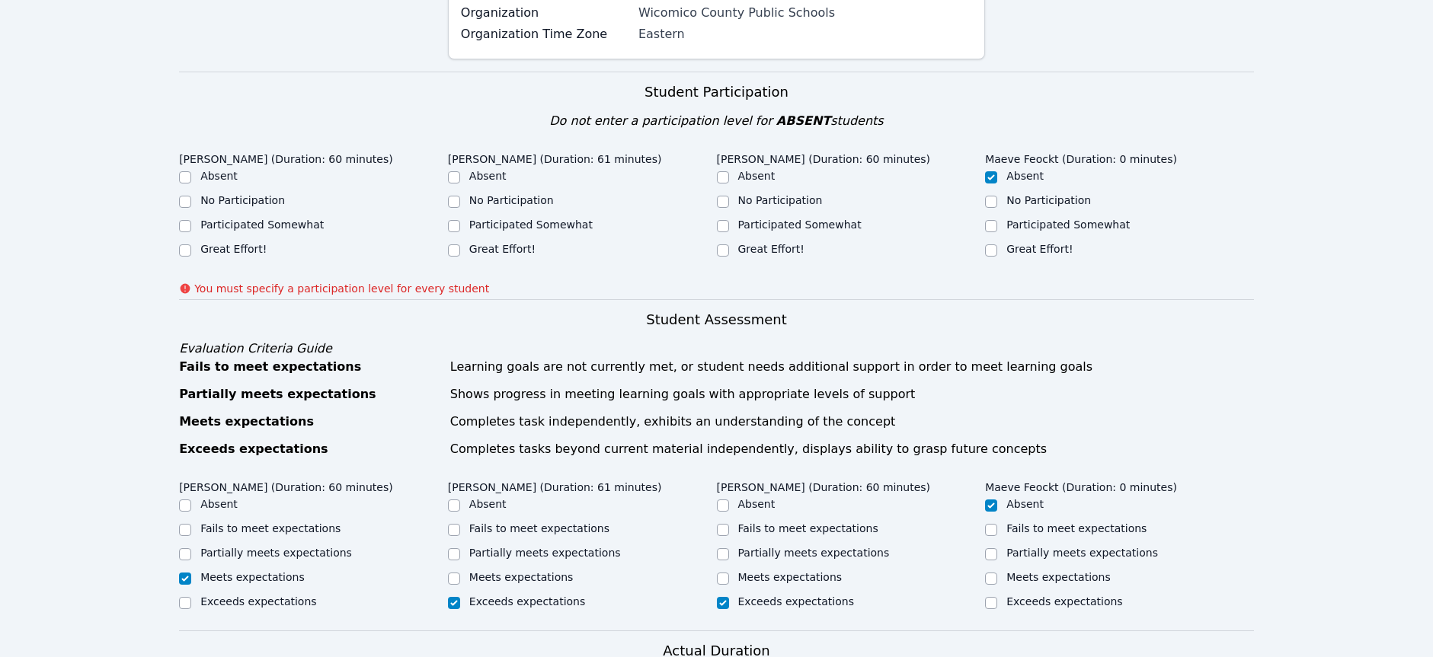
scroll to position [0, 0]
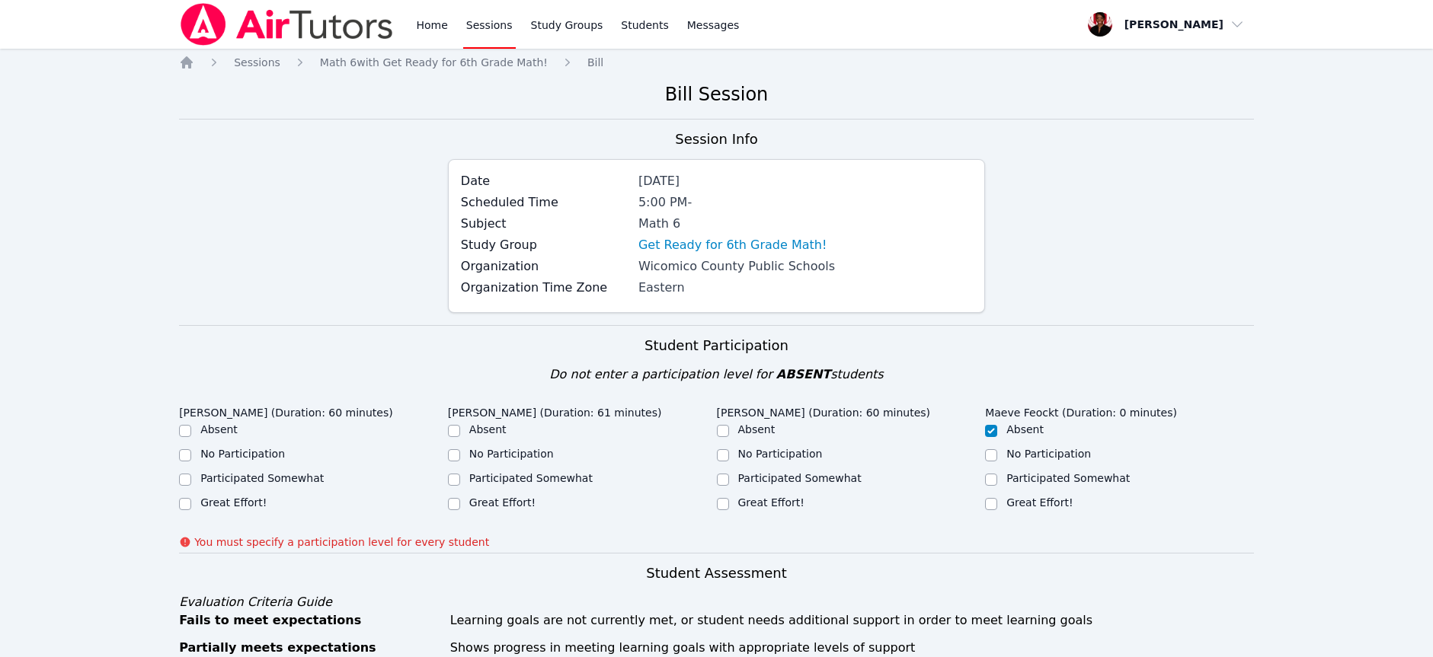
click at [240, 482] on label "Participated Somewhat" at bounding box center [261, 478] width 123 height 12
click at [191, 482] on input "Participated Somewhat" at bounding box center [185, 480] width 12 height 12
checkbox input "true"
click at [506, 506] on label "Great Effort!" at bounding box center [502, 503] width 66 height 12
click at [460, 506] on input "Great Effort!" at bounding box center [454, 504] width 12 height 12
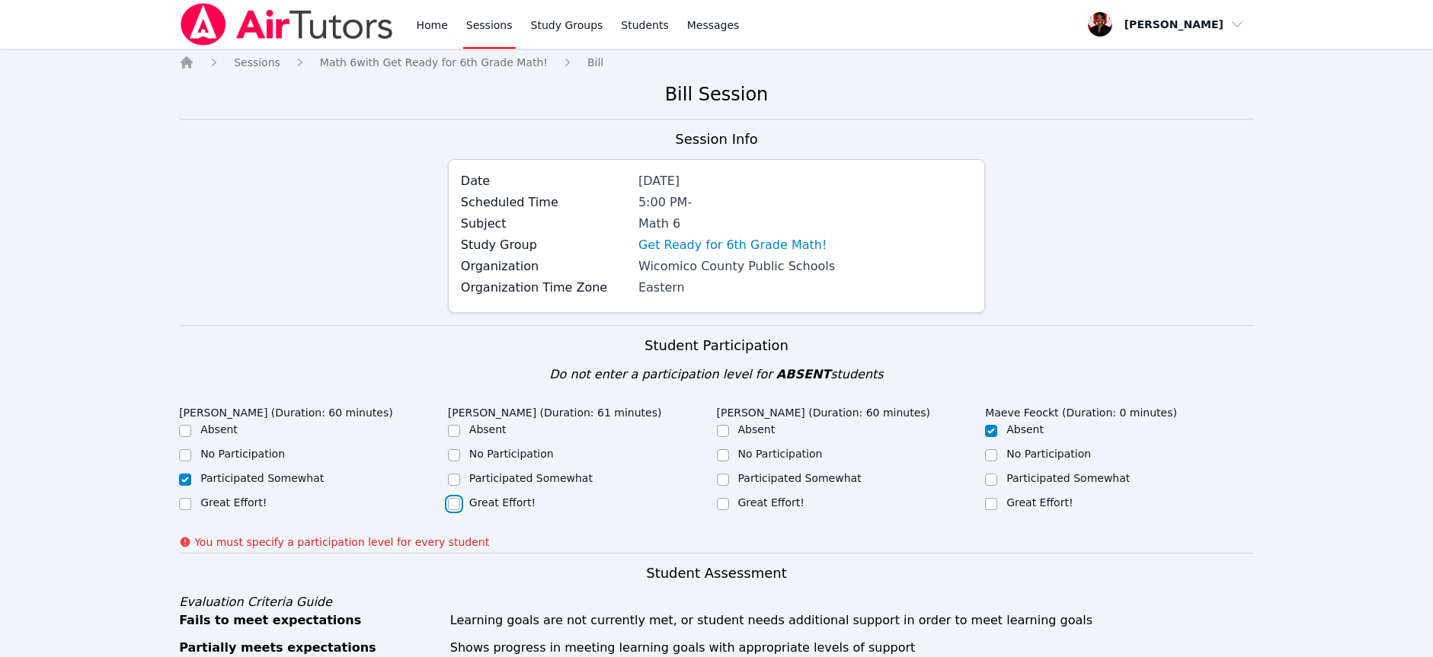
checkbox input "true"
drag, startPoint x: 765, startPoint y: 507, endPoint x: 801, endPoint y: 500, distance: 37.4
click at [765, 507] on label "Great Effort!" at bounding box center [771, 503] width 66 height 12
click at [729, 507] on input "Great Effort!" at bounding box center [723, 504] width 12 height 12
checkbox input "true"
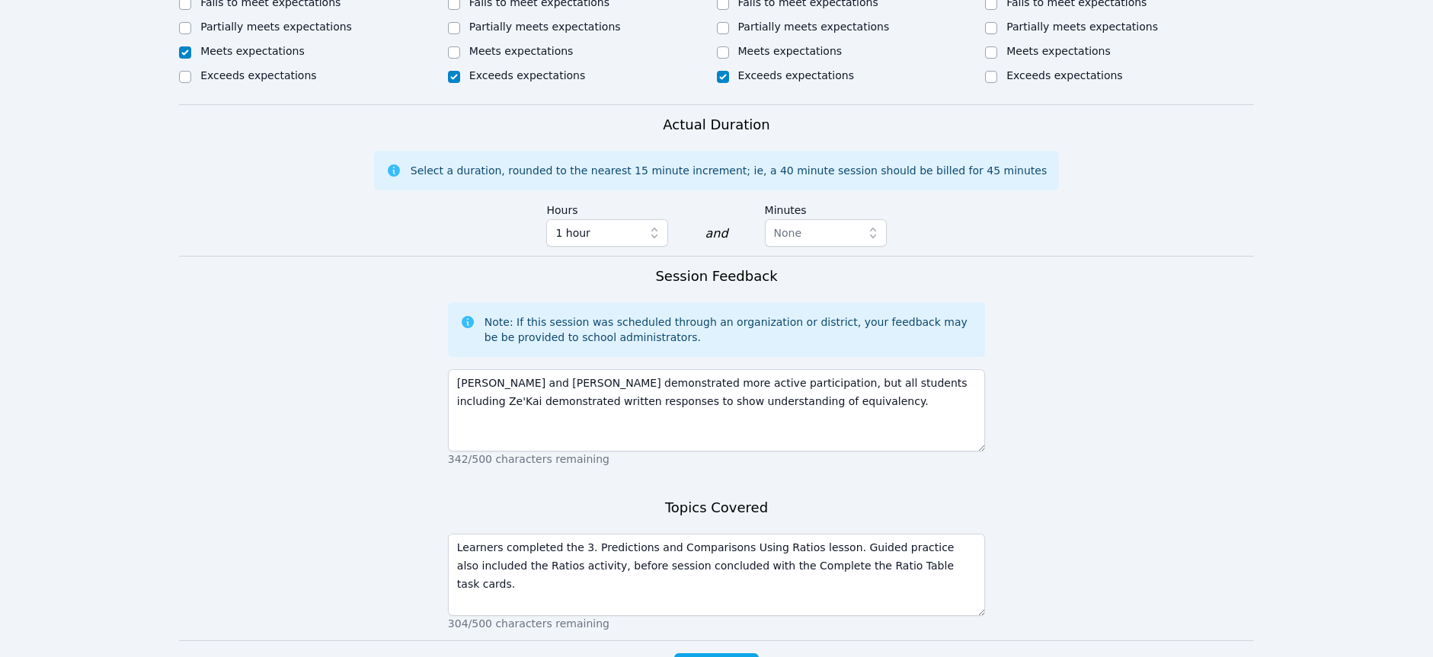
scroll to position [880, 0]
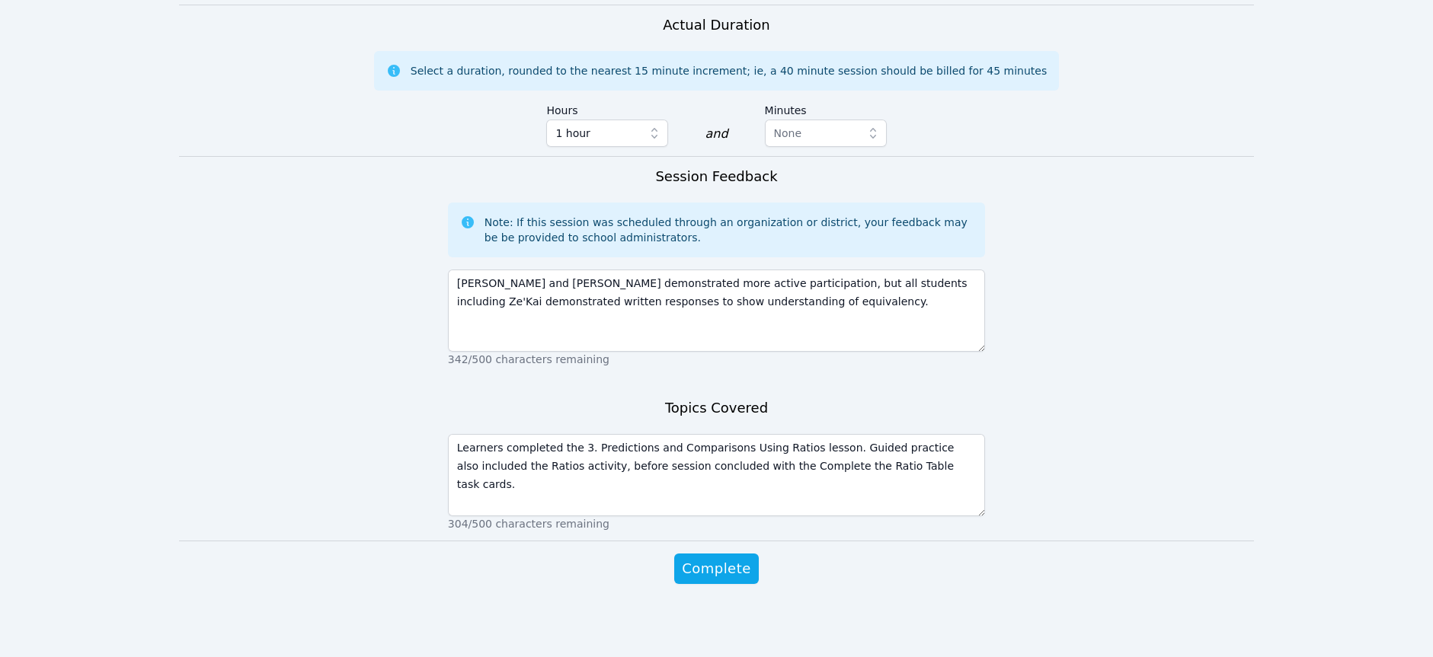
click at [728, 595] on div "Complete" at bounding box center [716, 584] width 537 height 61
click at [734, 584] on div "Complete" at bounding box center [716, 584] width 537 height 61
click at [737, 577] on span "Complete" at bounding box center [716, 568] width 69 height 21
